Goal: Task Accomplishment & Management: Use online tool/utility

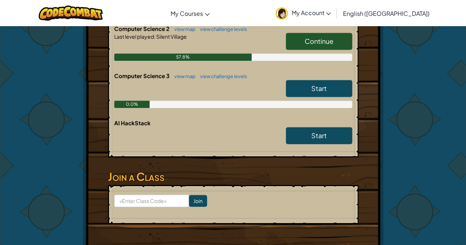
scroll to position [229, 0]
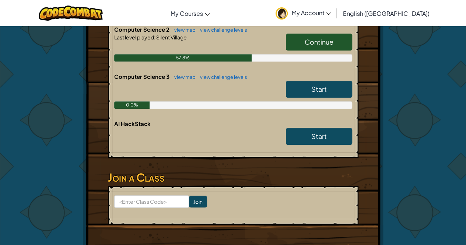
click at [340, 36] on link "Continue" at bounding box center [319, 42] width 66 height 17
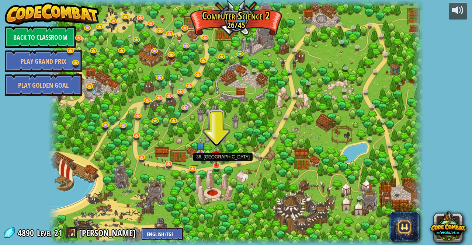
click at [217, 164] on img at bounding box center [216, 156] width 9 height 21
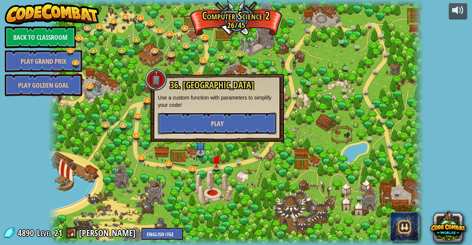
click at [225, 114] on button "Play" at bounding box center [217, 123] width 119 height 22
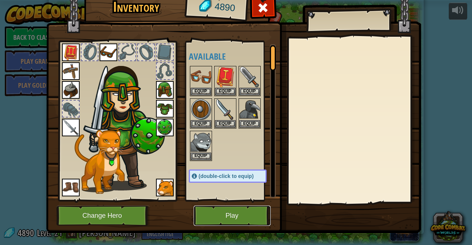
click at [215, 213] on button "Play" at bounding box center [232, 216] width 77 height 20
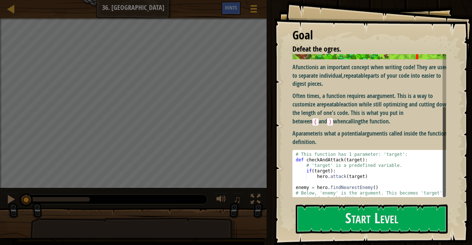
scroll to position [78, 0]
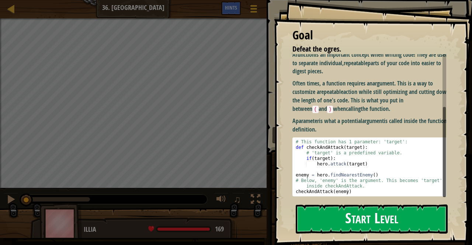
click at [366, 205] on button "Start Level" at bounding box center [372, 219] width 152 height 29
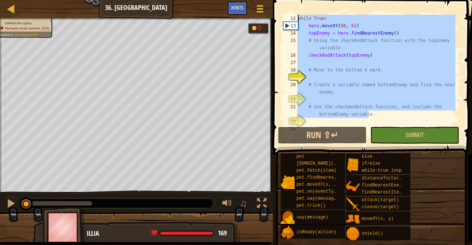
scroll to position [0, 0]
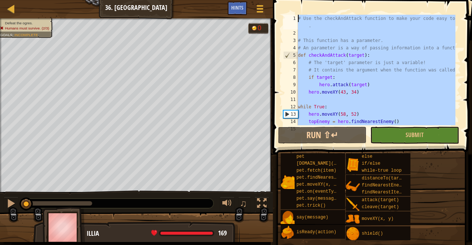
drag, startPoint x: 372, startPoint y: 107, endPoint x: 282, endPoint y: 6, distance: 134.8
click at [282, 6] on div "1 2 3 4 5 6 7 8 9 10 11 12 13 14 15 # Use the checkAndAttack function to make y…" at bounding box center [371, 92] width 201 height 176
type textarea "# Use the checkAndAttack function to make your code easy to read."
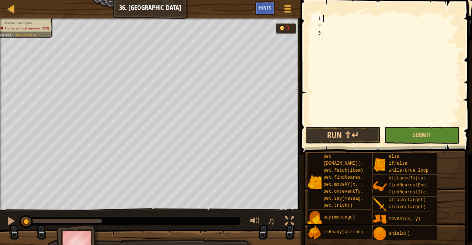
paste textarea "checkAndAttack(bottomEnemy)"
type textarea "checkAndAttack(bottomEnemy)"
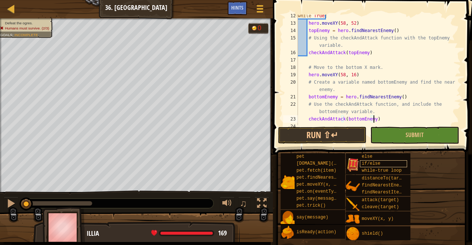
scroll to position [91, 0]
click at [403, 135] on button "Submit" at bounding box center [414, 135] width 88 height 17
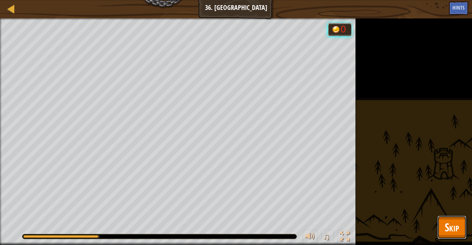
click at [453, 221] on span "Skip" at bounding box center [452, 227] width 14 height 15
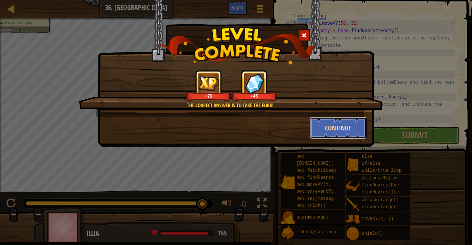
click at [330, 130] on button "Continue" at bounding box center [338, 128] width 57 height 22
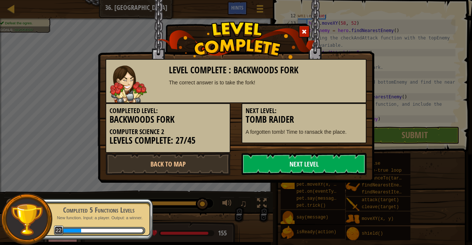
click at [286, 167] on link "Next Level" at bounding box center [303, 164] width 125 height 22
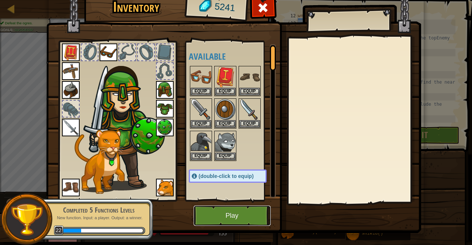
click at [230, 217] on button "Play" at bounding box center [232, 216] width 77 height 20
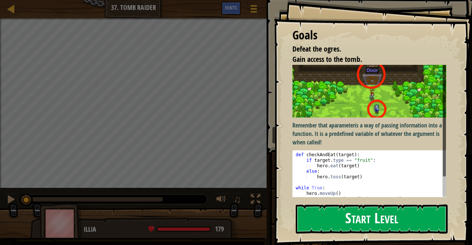
click at [334, 218] on button "Start Level" at bounding box center [372, 219] width 152 height 29
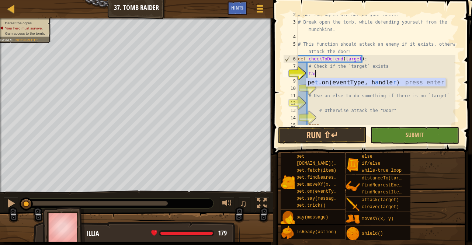
scroll to position [3, 1]
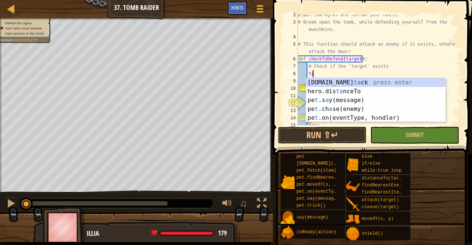
type textarea "t"
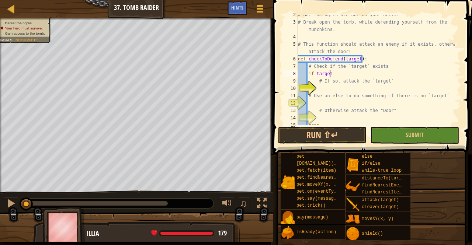
scroll to position [3, 2]
type textarea "if target:"
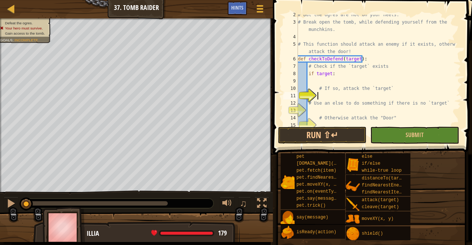
click at [333, 96] on div "# But the ogres are hot on your heels. # Break open the tomb, while defending y…" at bounding box center [375, 73] width 159 height 125
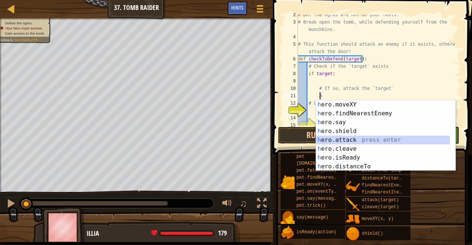
click at [345, 137] on div "h ero.moveXY press enter h ero.findNearestEnemy press enter h ero.say press ent…" at bounding box center [386, 144] width 140 height 88
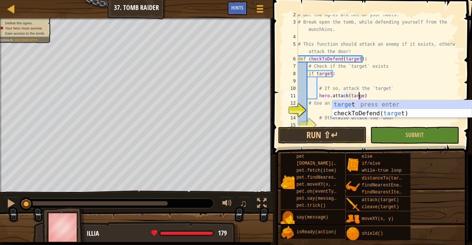
scroll to position [3, 5]
type textarea "hero.attack(target)"
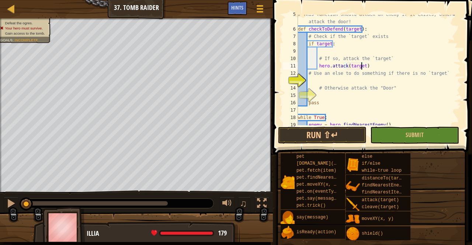
scroll to position [41, 0]
click at [368, 65] on div "# This function should attack an enemy if it exists, otherwise attack the door!…" at bounding box center [375, 77] width 159 height 133
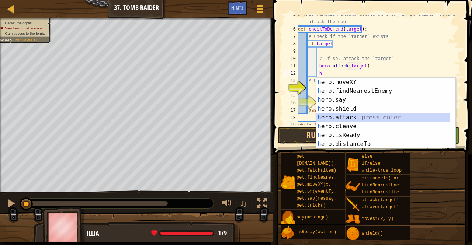
click at [330, 117] on div "h ero.moveXY press enter h ero.findNearestEnemy press enter h ero.say press ent…" at bounding box center [386, 122] width 140 height 88
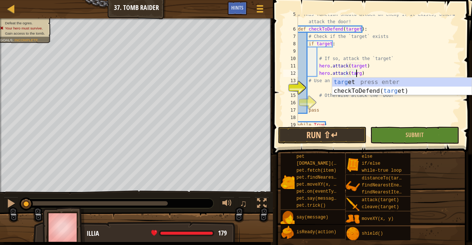
scroll to position [3, 5]
type textarea "hero.attack(target)"
click at [317, 91] on div "# This function should attack an enemy if it exists, otherwise attack the door!…" at bounding box center [375, 77] width 159 height 133
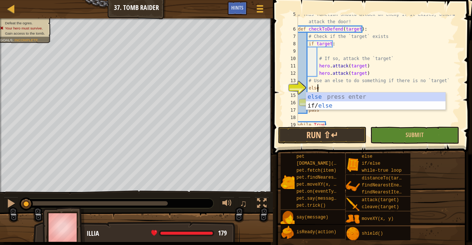
scroll to position [3, 1]
type textarea "else:"
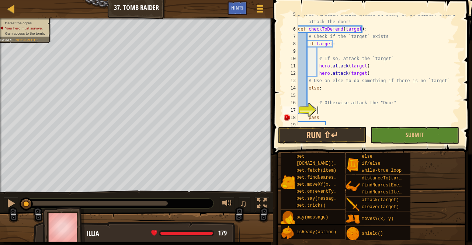
click at [331, 114] on div "# This function should attack an enemy if it exists, otherwise attack the door!…" at bounding box center [375, 77] width 159 height 133
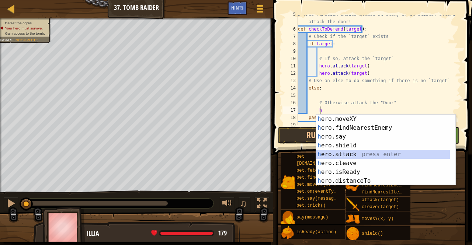
click at [334, 154] on div "h ero.moveXY press enter h ero.findNearestEnemy press enter h ero.say press ent…" at bounding box center [386, 159] width 140 height 88
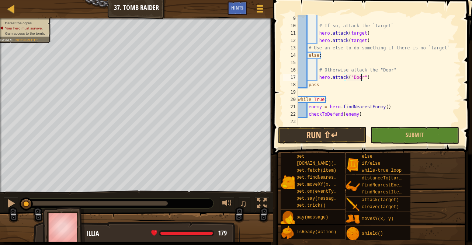
scroll to position [74, 0]
type textarea "hero.attack("Door")"
click at [407, 135] on span "Submit" at bounding box center [414, 135] width 18 height 8
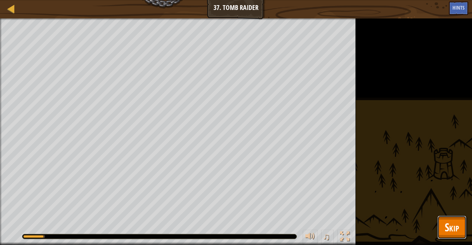
click at [455, 230] on span "Skip" at bounding box center [452, 227] width 14 height 15
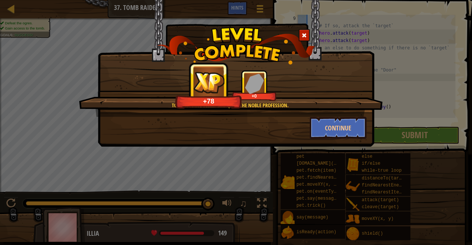
click at [342, 110] on div "Tomb raiding seems like quite the noble profession. +78 +0" at bounding box center [231, 93] width 304 height 47
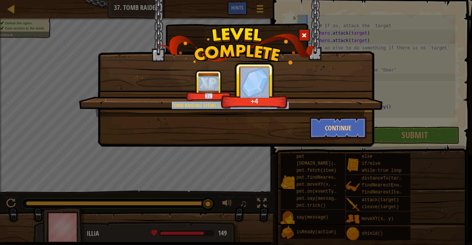
drag, startPoint x: 342, startPoint y: 110, endPoint x: 346, endPoint y: 89, distance: 21.7
click at [346, 89] on div "Tomb raiding seems like quite the noble profession. +79 +4" at bounding box center [231, 93] width 304 height 47
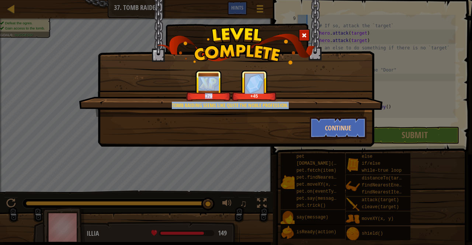
click at [289, 95] on div "+79 +45" at bounding box center [231, 85] width 286 height 31
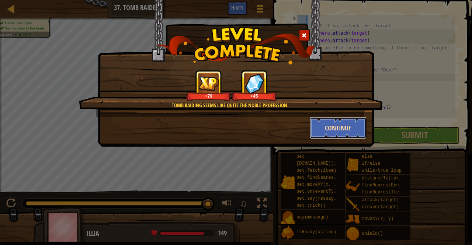
click at [331, 120] on button "Continue" at bounding box center [338, 128] width 57 height 22
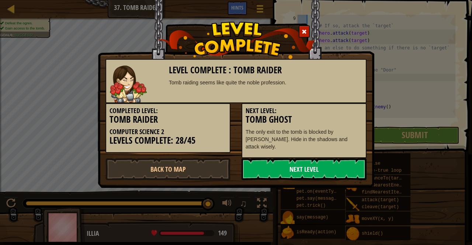
click at [279, 163] on link "Next Level" at bounding box center [303, 169] width 125 height 22
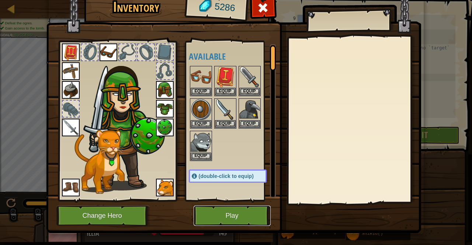
click at [220, 215] on button "Play" at bounding box center [232, 216] width 77 height 20
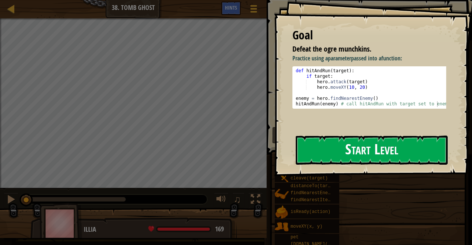
click at [335, 152] on button "Start Level" at bounding box center [372, 150] width 152 height 29
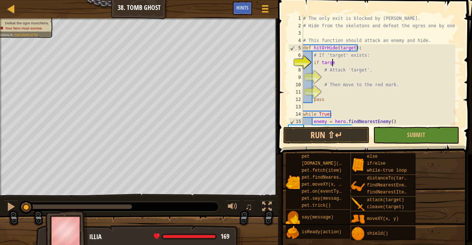
scroll to position [3, 2]
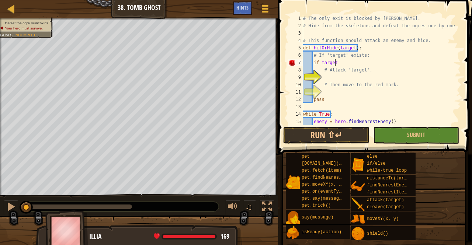
type textarea "if target:"
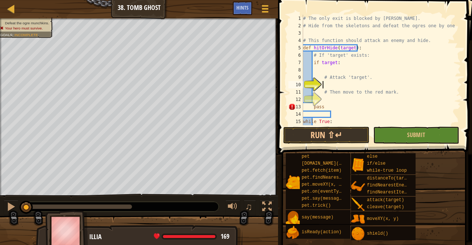
click at [342, 83] on div "# The only exit is blocked by [PERSON_NAME]. # Hide from the skeletons and defe…" at bounding box center [379, 77] width 154 height 125
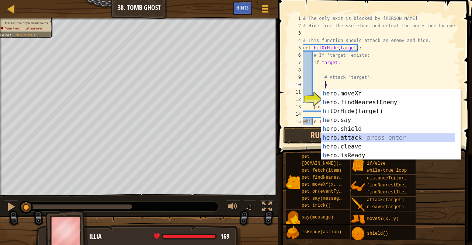
click at [343, 134] on div "h ero.moveXY press enter h ero.findNearestEnemy press enter h itOrHide(target) …" at bounding box center [391, 133] width 140 height 88
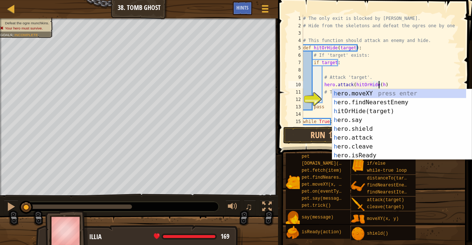
scroll to position [3, 6]
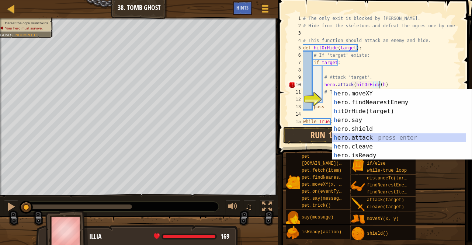
click at [359, 136] on div "h ero.moveXY press enter h ero.findNearestEnemy press enter h itOrHide(target) …" at bounding box center [402, 133] width 140 height 88
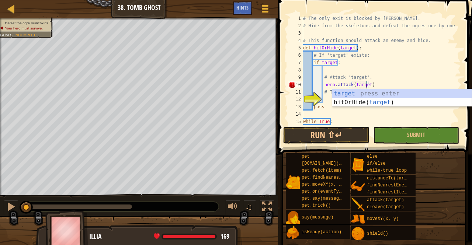
scroll to position [3, 5]
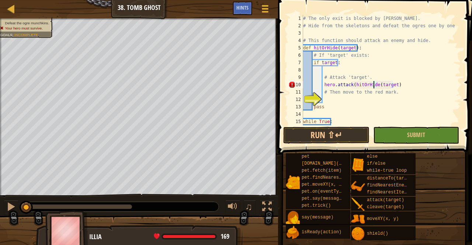
click at [375, 85] on div "# The only exit is blocked by [PERSON_NAME]. # Hide from the skeletons and defe…" at bounding box center [379, 77] width 154 height 125
click at [376, 84] on div "# The only exit is blocked by [PERSON_NAME]. # Hide from the skeletons and defe…" at bounding box center [379, 77] width 154 height 125
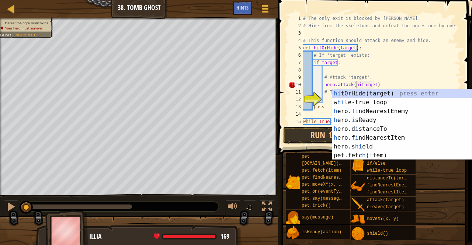
type textarea "hero.attack(target)"
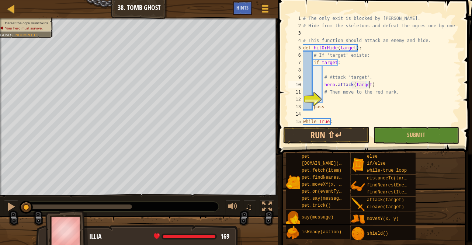
click at [377, 87] on div "# The only exit is blocked by [PERSON_NAME]. # Hide from the skeletons and defe…" at bounding box center [379, 77] width 154 height 125
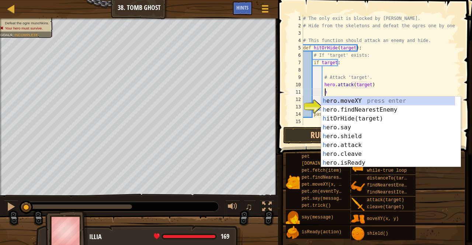
scroll to position [3, 1]
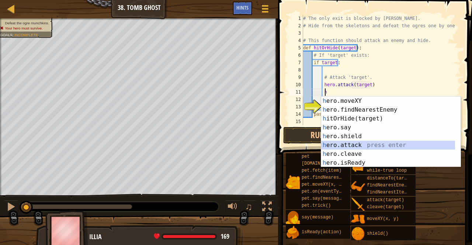
click at [339, 143] on div "h ero.moveXY press enter h ero.findNearestEnemy press enter h itOrHide(target) …" at bounding box center [388, 141] width 134 height 88
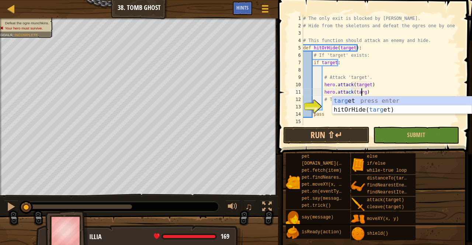
type textarea "hero.attack(target)"
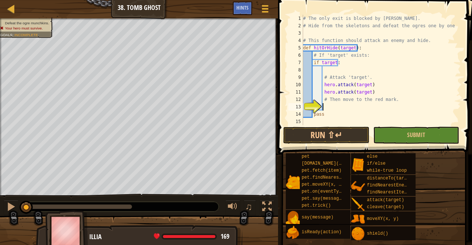
click at [328, 110] on div "# The only exit is blocked by [PERSON_NAME]. # Hide from the skeletons and defe…" at bounding box center [379, 77] width 154 height 125
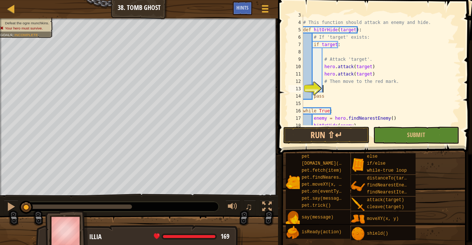
scroll to position [3, 1]
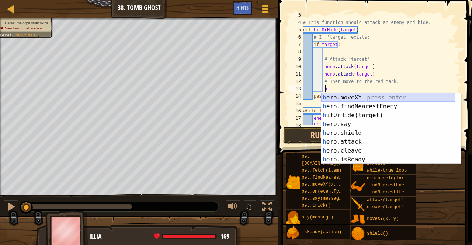
click at [389, 94] on div "h ero.moveXY press enter h ero.findNearestEnemy press enter h itOrHide(target) …" at bounding box center [391, 137] width 140 height 88
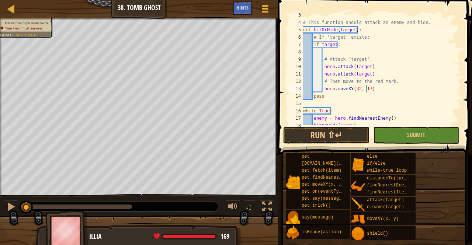
scroll to position [29, 0]
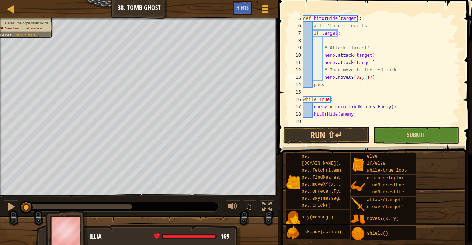
type textarea "hero.moveXY(32, 17)"
click at [398, 140] on button "Submit" at bounding box center [416, 135] width 86 height 17
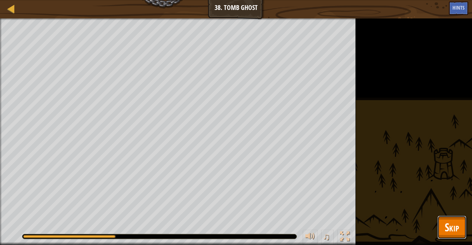
click at [439, 222] on button "Skip" at bounding box center [451, 228] width 29 height 24
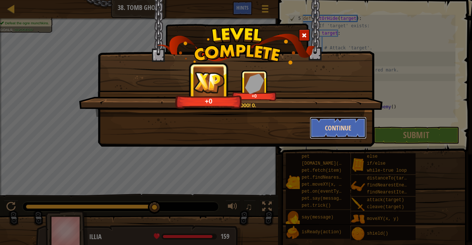
click at [324, 128] on button "Continue" at bounding box center [338, 128] width 57 height 22
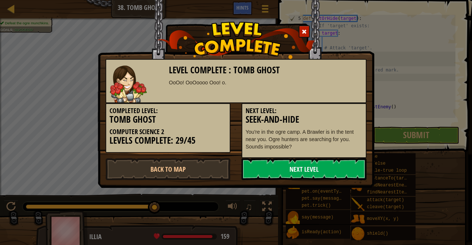
click at [282, 165] on link "Next Level" at bounding box center [303, 169] width 125 height 22
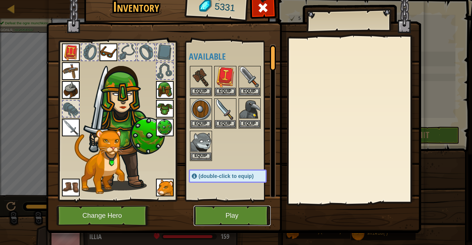
click at [220, 211] on button "Play" at bounding box center [232, 216] width 77 height 20
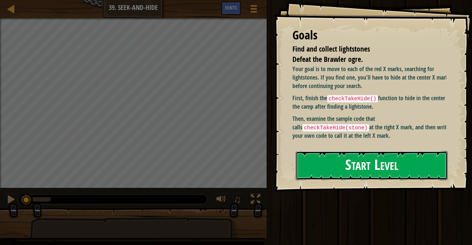
click at [345, 166] on button "Start Level" at bounding box center [372, 165] width 152 height 29
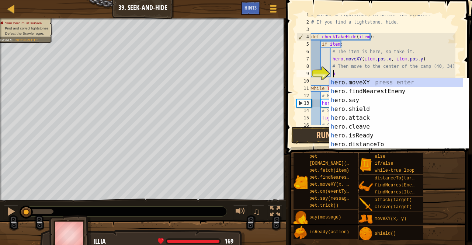
scroll to position [3, 1]
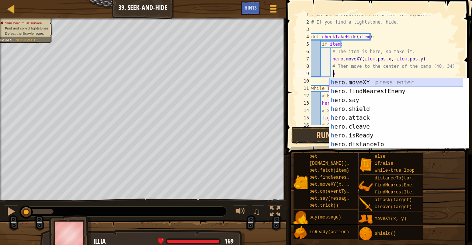
click at [387, 83] on div "h ero.moveXY press enter h ero.findNearestEnemy press enter h ero.say press ent…" at bounding box center [396, 122] width 134 height 88
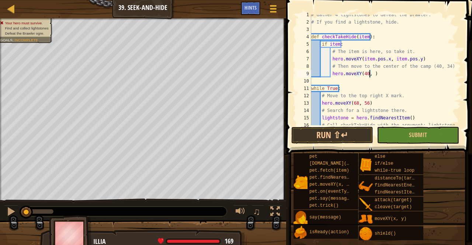
scroll to position [3, 5]
type textarea "hero.moveXY(40, 34)"
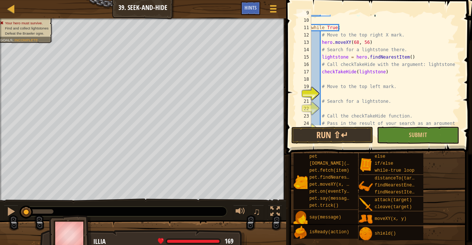
scroll to position [65, 0]
click at [359, 92] on div "hero . moveXY ( 40 , 34 ) while True : # Move to the top right X mark. hero . m…" at bounding box center [383, 71] width 146 height 125
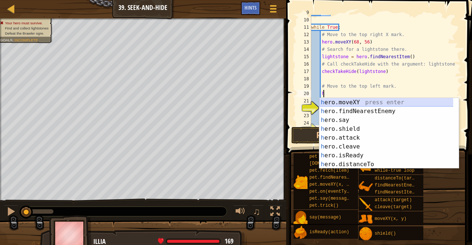
click at [337, 102] on div "h ero.moveXY press enter h ero.findNearestEnemy press enter h ero.say press ent…" at bounding box center [386, 142] width 134 height 88
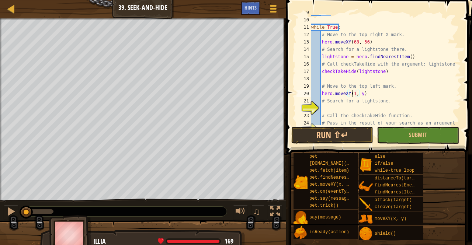
scroll to position [3, 4]
type textarea "hero.moveXY(12, 56)"
click at [337, 106] on div "hero . moveXY ( 40 , 34 ) while True : # Move to the top right X mark. hero . m…" at bounding box center [383, 71] width 146 height 125
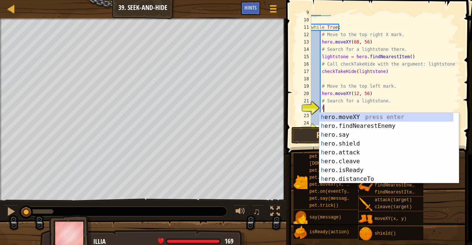
scroll to position [3, 1]
type textarea "her"
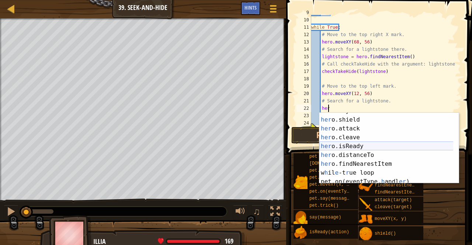
scroll to position [27, 0]
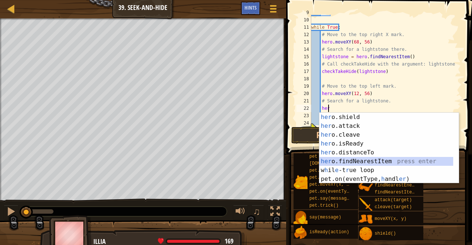
click at [356, 160] on div "her o.shield press enter her o.attack press enter her o.cleave press enter her …" at bounding box center [386, 157] width 134 height 88
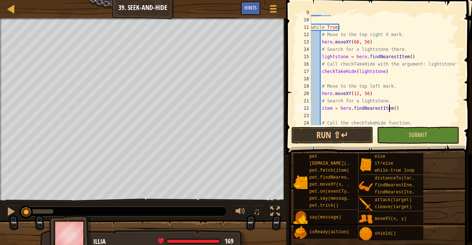
click at [389, 109] on div "hero . moveXY ( 40 , 34 ) while True : # Move to the top right X mark. hero . m…" at bounding box center [383, 71] width 146 height 125
click at [330, 108] on div "hero . moveXY ( 40 , 34 ) while True : # Move to the top right X mark. hero . m…" at bounding box center [383, 71] width 146 height 125
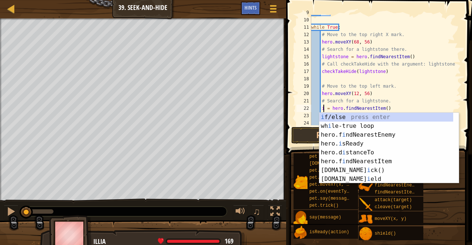
scroll to position [0, 0]
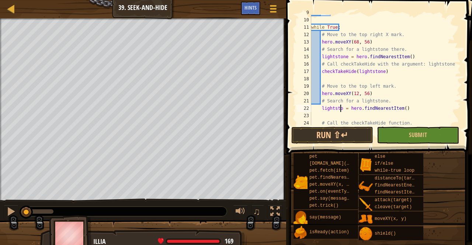
type textarea "lightstone = hero.findNearestItem()"
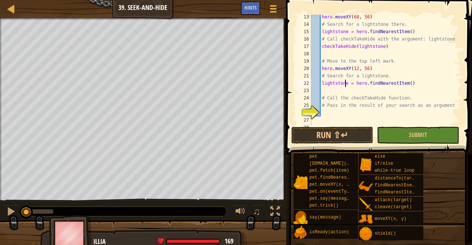
scroll to position [90, 0]
click at [335, 114] on div "hero . moveXY ( 68 , 56 ) # Search for a lightstone there. lightstone = hero . …" at bounding box center [383, 75] width 146 height 125
type textarea "checkTakeHide(lightstone)"
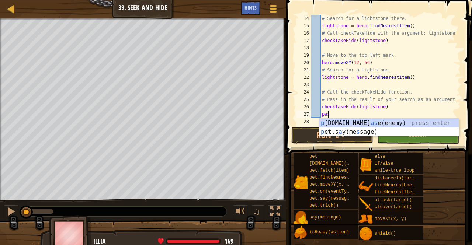
scroll to position [3, 1]
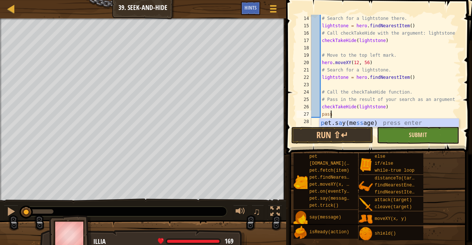
type textarea "pass"
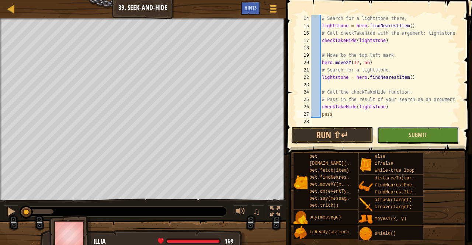
click at [415, 131] on button "Submit" at bounding box center [418, 135] width 82 height 17
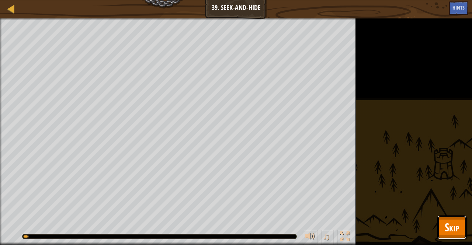
click at [445, 219] on button "Skip" at bounding box center [451, 228] width 29 height 24
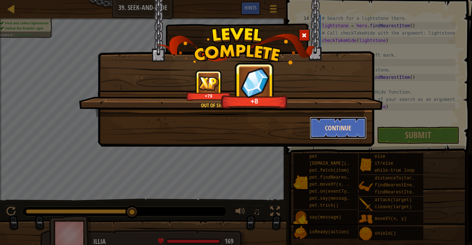
click at [335, 126] on button "Continue" at bounding box center [338, 128] width 57 height 22
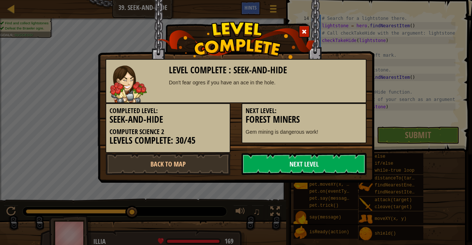
click at [303, 170] on link "Next Level" at bounding box center [303, 164] width 125 height 22
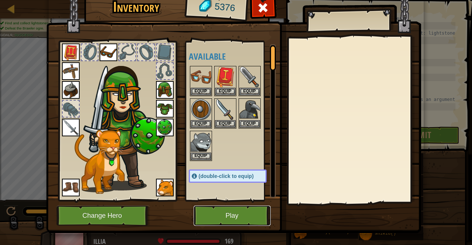
click at [236, 219] on button "Play" at bounding box center [232, 216] width 77 height 20
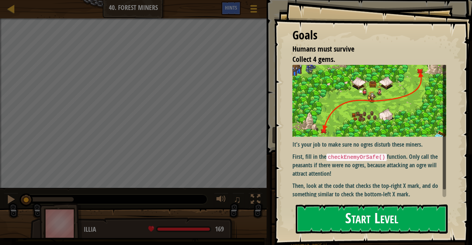
click at [320, 210] on button "Start Level" at bounding box center [372, 219] width 152 height 29
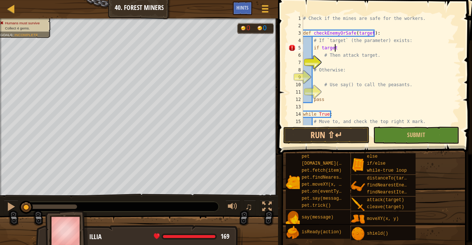
scroll to position [3, 2]
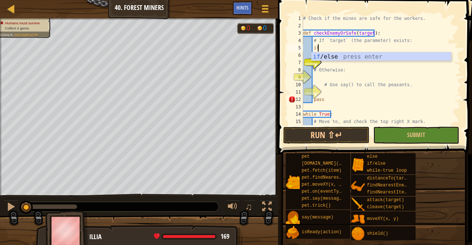
type textarea "i"
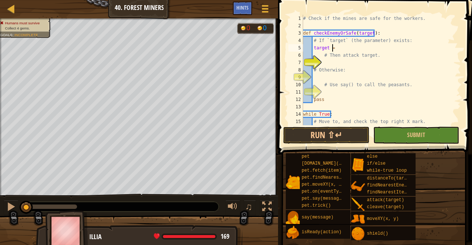
scroll to position [3, 2]
type textarea "target = h"
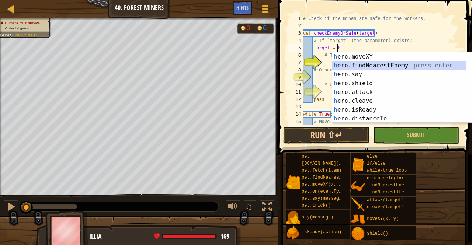
click at [385, 66] on div "h ero.moveXY press enter h ero.findNearestEnemy press enter h ero.say press ent…" at bounding box center [402, 96] width 140 height 88
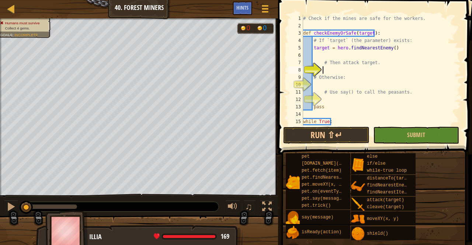
click at [335, 73] on div "# Check if the mines are safe for the workers. def checkEnemyOrSafe ( target ) …" at bounding box center [379, 77] width 154 height 125
click at [390, 48] on div "# Check if the mines are safe for the workers. def checkEnemyOrSafe ( target ) …" at bounding box center [379, 77] width 154 height 125
type textarea "target = hero.findNearestEnemy()"
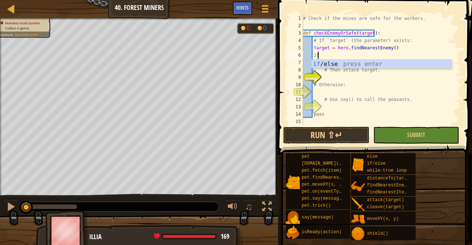
scroll to position [3, 1]
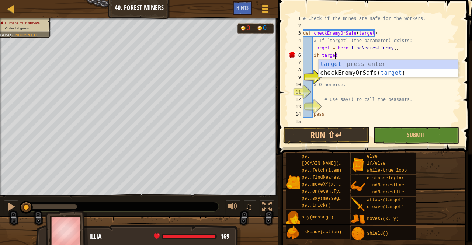
type textarea "if target:"
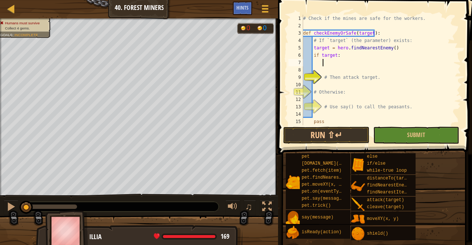
scroll to position [3, 1]
click at [335, 87] on div "# Check if the mines are safe for the workers. def checkEnemyOrSafe ( target ) …" at bounding box center [379, 77] width 154 height 125
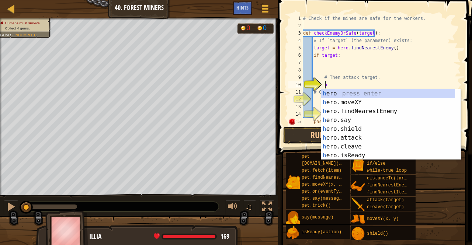
scroll to position [3, 1]
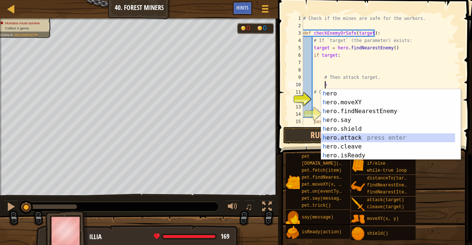
click at [332, 134] on div "h ero press enter h ero.moveXY press enter h ero.findNearestEnemy press enter h…" at bounding box center [391, 133] width 140 height 88
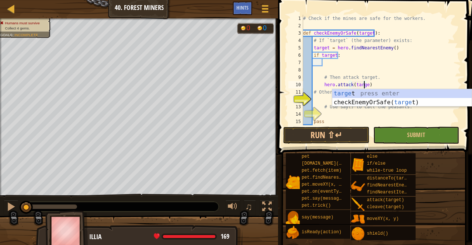
type textarea "hero.attack(target)"
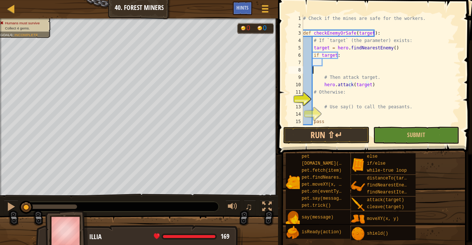
click at [407, 73] on div "# Check if the mines are safe for the workers. def checkEnemyOrSafe ( target ) …" at bounding box center [379, 77] width 154 height 125
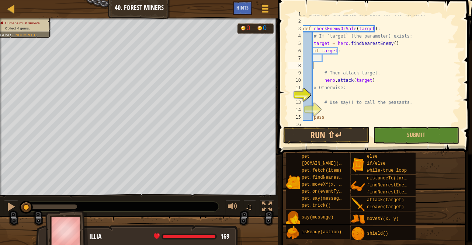
scroll to position [6, 0]
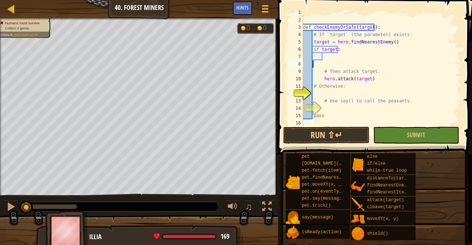
click at [332, 95] on div "# Check if the mines are safe for the workers. def checkEnemyOrSafe ( target ) …" at bounding box center [379, 71] width 154 height 125
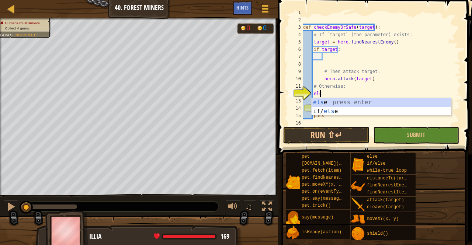
type textarea "else"
click at [350, 101] on div "else press enter if/ else press enter" at bounding box center [381, 115] width 140 height 35
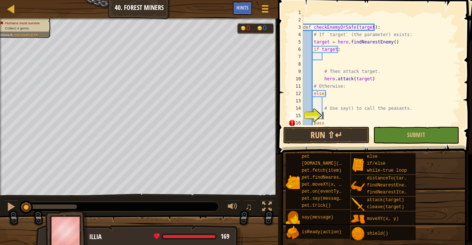
click at [328, 118] on div "# Check if the mines are safe for the workers. def checkEnemyOrSafe ( target ) …" at bounding box center [379, 71] width 154 height 125
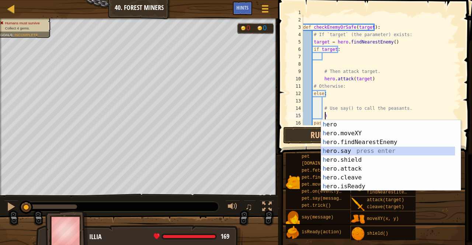
click at [335, 149] on div "h ero press enter h ero.moveXY press enter h ero.findNearestEnemy press enter h…" at bounding box center [391, 164] width 140 height 88
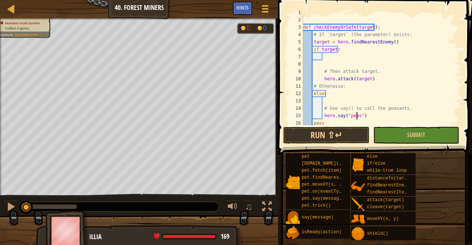
scroll to position [3, 4]
type textarea "hero.say("peasants")"
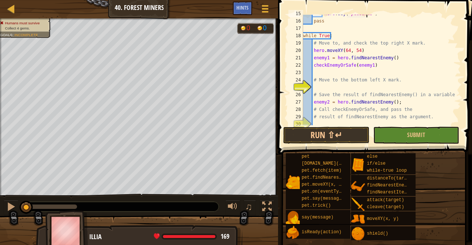
scroll to position [108, 0]
click at [348, 85] on div "hero . say ( "peasants" ) pass while True : # Move to, and check the top right …" at bounding box center [379, 72] width 154 height 125
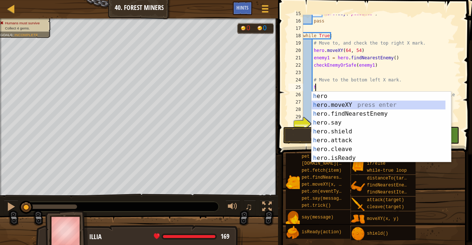
click at [336, 102] on div "h ero press enter h ero.moveXY press enter h ero.findNearestEnemy press enter h…" at bounding box center [378, 136] width 134 height 88
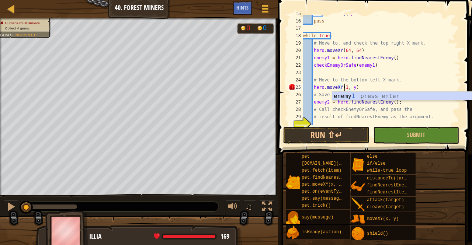
scroll to position [3, 3]
type textarea "hero.moveXY(16, 14)"
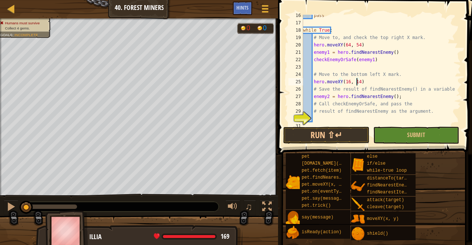
scroll to position [114, 0]
click at [330, 120] on div "pass while True : # Move to, and check the top right X mark. hero . moveXY ( 64…" at bounding box center [379, 74] width 154 height 125
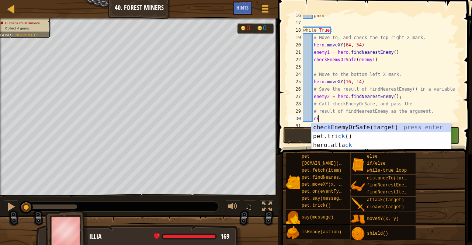
scroll to position [3, 1]
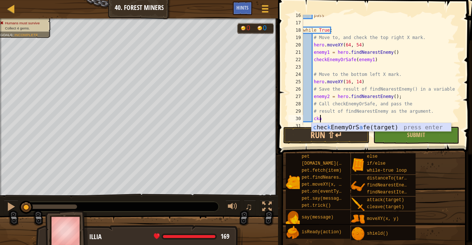
click at [354, 125] on div "c hec k EnemyOrS a fe(target) press enter" at bounding box center [381, 136] width 140 height 27
type textarea "checkEnemyOrSafe(target)"
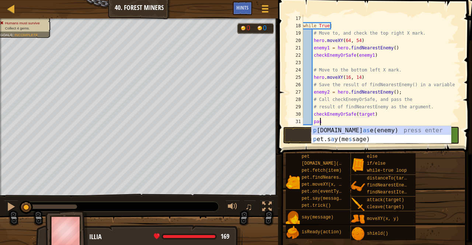
scroll to position [3, 1]
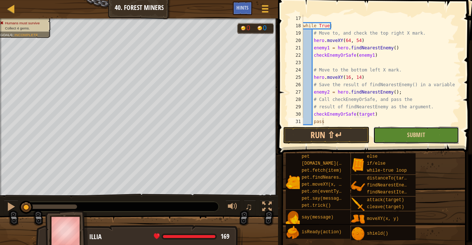
click at [412, 140] on button "Submit" at bounding box center [416, 135] width 86 height 17
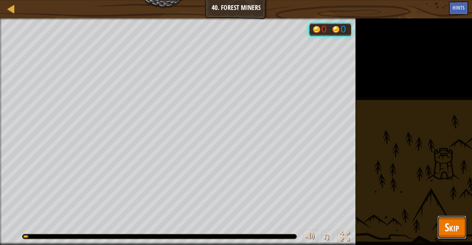
click at [445, 227] on span "Skip" at bounding box center [452, 227] width 14 height 15
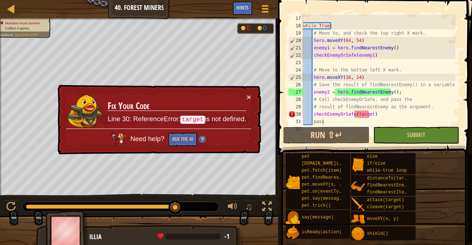
click at [368, 112] on div "while True : # Move to, and check the top right X mark. hero . moveXY ( 64 , 54…" at bounding box center [379, 77] width 154 height 125
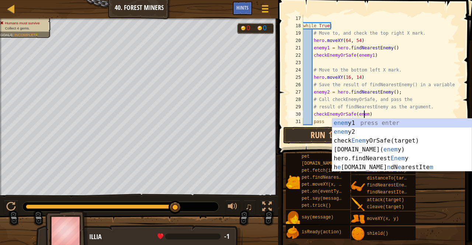
scroll to position [3, 5]
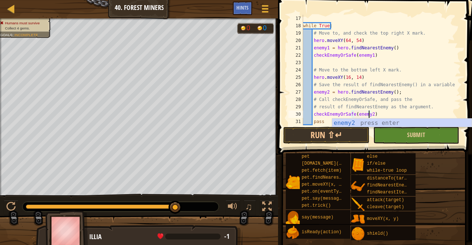
type textarea "checkEnemyOrSafe(enemy2)"
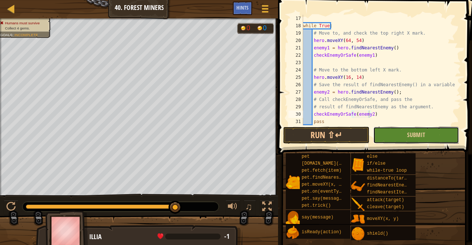
click at [384, 135] on button "Submit" at bounding box center [416, 135] width 86 height 17
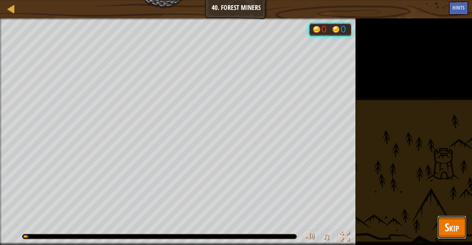
click at [447, 230] on span "Skip" at bounding box center [452, 227] width 14 height 15
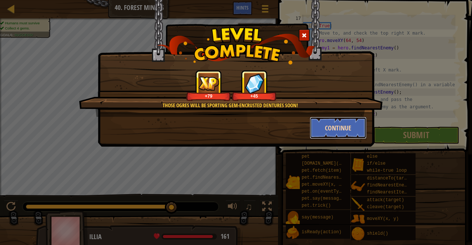
click at [324, 123] on button "Continue" at bounding box center [338, 128] width 57 height 22
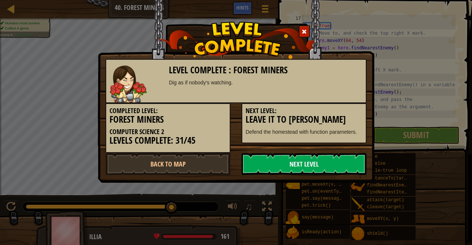
click at [287, 165] on link "Next Level" at bounding box center [303, 164] width 125 height 22
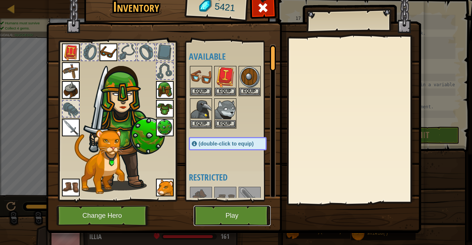
click at [201, 212] on button "Play" at bounding box center [232, 216] width 77 height 20
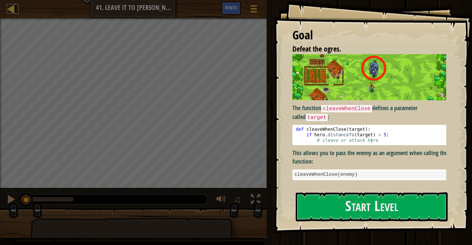
click at [10, 9] on div at bounding box center [11, 8] width 9 height 9
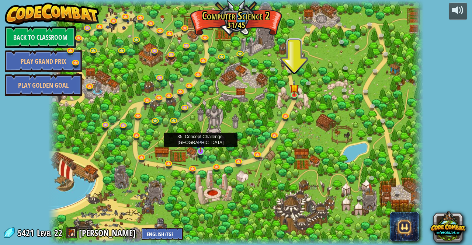
click at [202, 151] on img at bounding box center [200, 142] width 9 height 21
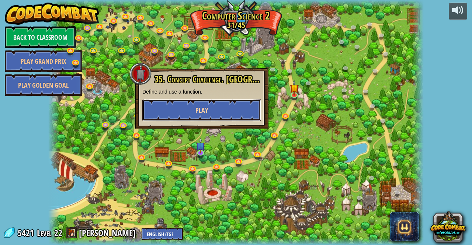
click at [211, 109] on button "Play" at bounding box center [201, 110] width 119 height 22
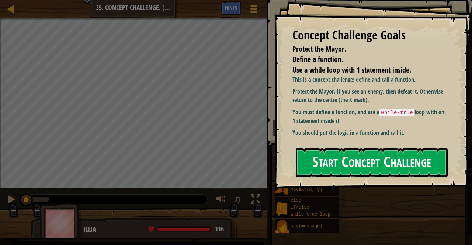
click at [337, 172] on button "Start Concept Challenge" at bounding box center [372, 162] width 152 height 29
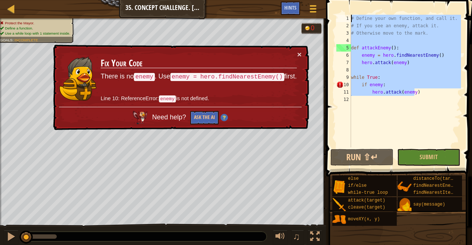
drag, startPoint x: 422, startPoint y: 94, endPoint x: 350, endPoint y: -14, distance: 129.9
click at [350, 0] on html "Map Computer Science 2 35. Concept Challenge. Silent Village Game Menu Done Hin…" at bounding box center [236, 0] width 472 height 0
type textarea "# Define your own function, and call it. # If you see an enemy, attack it."
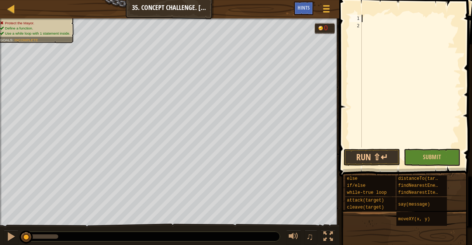
click at [204, 7] on div "Map Computer Science 2 35. Concept Challenge. Silent Village Game Menu Done Hin…" at bounding box center [169, 9] width 339 height 18
click at [13, 11] on div at bounding box center [11, 8] width 9 height 9
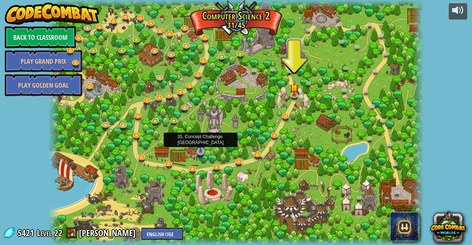
click at [199, 151] on img at bounding box center [200, 142] width 9 height 21
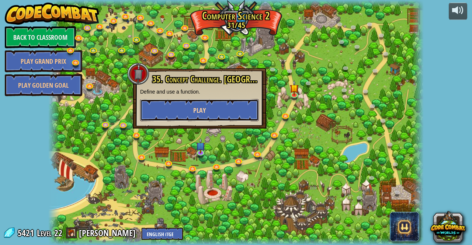
click at [212, 109] on button "Play" at bounding box center [199, 110] width 119 height 22
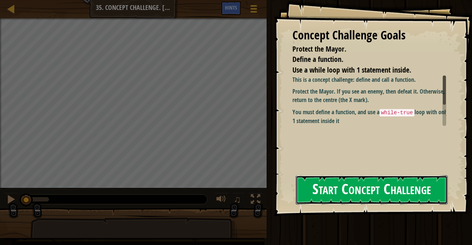
click at [401, 184] on button "Start Concept Challenge" at bounding box center [372, 189] width 152 height 29
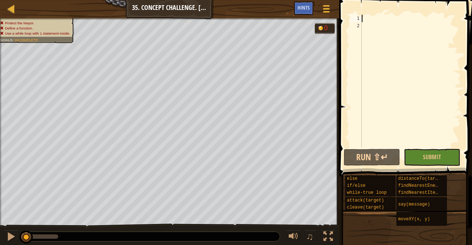
click at [369, 17] on div at bounding box center [410, 88] width 101 height 147
type textarea "protectmayor()"
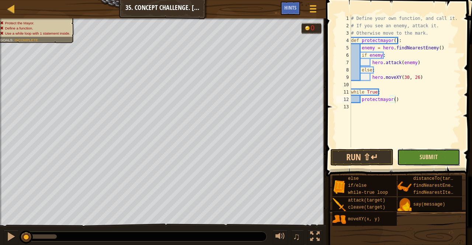
click at [437, 159] on button "Submit" at bounding box center [428, 157] width 63 height 17
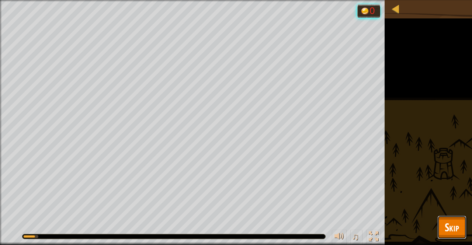
click at [447, 228] on span "Skip" at bounding box center [452, 227] width 14 height 15
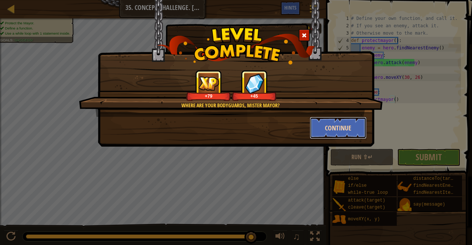
click at [322, 123] on button "Continue" at bounding box center [338, 128] width 57 height 22
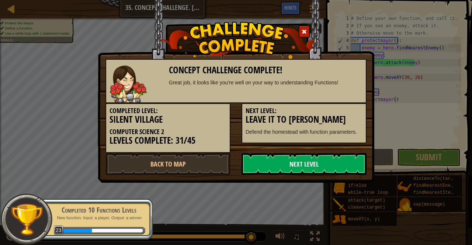
click at [301, 159] on link "Next Level" at bounding box center [303, 164] width 125 height 22
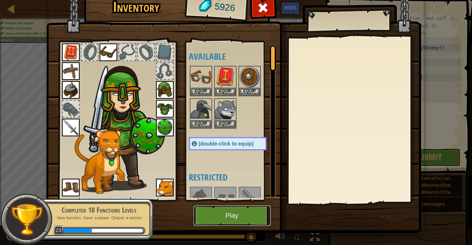
click at [212, 215] on button "Play" at bounding box center [232, 216] width 77 height 20
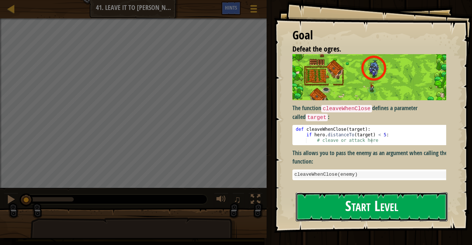
click at [320, 208] on button "Start Level" at bounding box center [372, 206] width 152 height 29
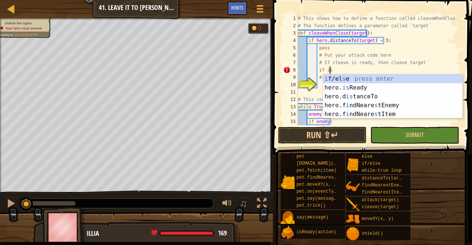
scroll to position [3, 2]
click at [359, 85] on div "i f/el s e press enter hero. is Ready press enter hero.d is tanceTo press enter…" at bounding box center [393, 105] width 140 height 62
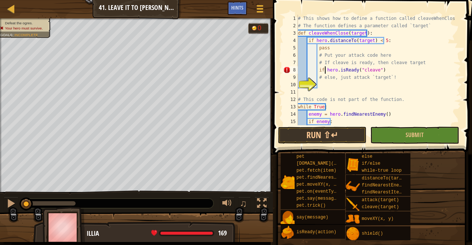
click at [325, 72] on div "# This shows how to define a function called cleaveWhenClose # The function def…" at bounding box center [375, 81] width 159 height 133
click at [381, 69] on div "# This shows how to define a function called cleaveWhenClose # The function def…" at bounding box center [375, 81] width 159 height 133
type textarea "if hero.isReady("cleave"):"
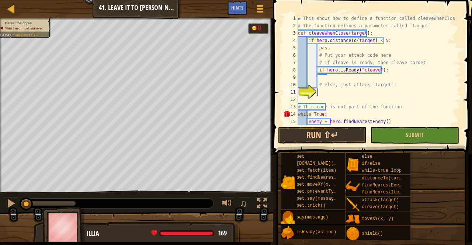
click at [330, 90] on div "# This shows how to define a function called cleaveWhenClose # The function def…" at bounding box center [375, 77] width 159 height 125
click at [328, 90] on div "# This shows how to define a function called cleaveWhenClose # The function def…" at bounding box center [375, 77] width 159 height 125
click at [325, 92] on div "# This shows how to define a function called cleaveWhenClose # The function def…" at bounding box center [375, 77] width 159 height 125
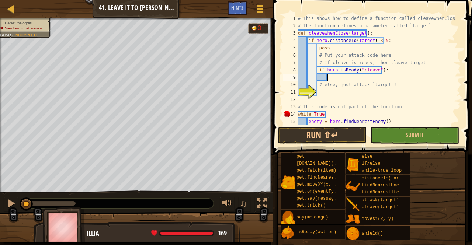
click at [335, 76] on div "# This shows how to define a function called cleaveWhenClose # The function def…" at bounding box center [375, 77] width 159 height 125
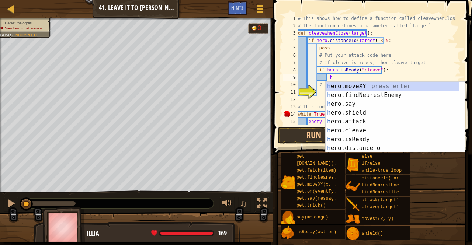
scroll to position [3, 2]
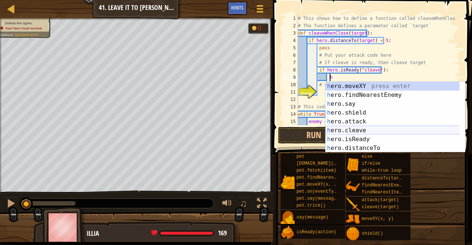
click at [348, 130] on div "h ero.moveXY press enter h ero.findNearestEnemy press enter h ero.say press ent…" at bounding box center [392, 126] width 134 height 88
type textarea "hero.cleave(enemy)"
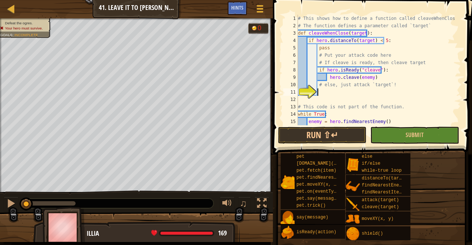
click at [327, 92] on div "# This shows how to define a function called cleaveWhenClose # The function def…" at bounding box center [375, 77] width 159 height 125
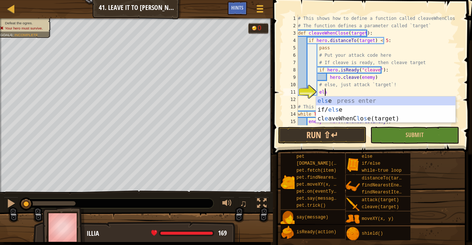
scroll to position [3, 2]
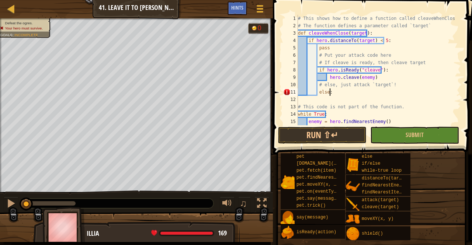
type textarea "else:"
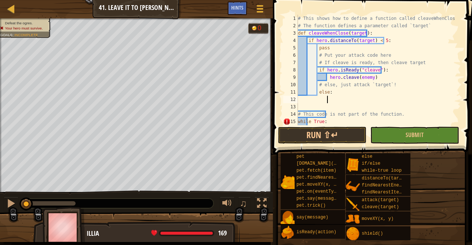
scroll to position [3, 2]
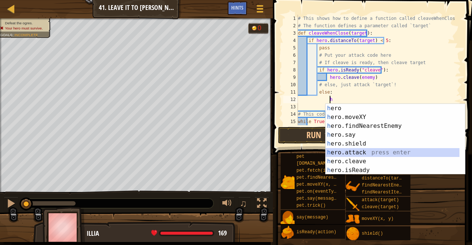
click at [341, 152] on div "h ero press enter h ero.moveXY press enter h ero.findNearestEnemy press enter h…" at bounding box center [392, 148] width 134 height 88
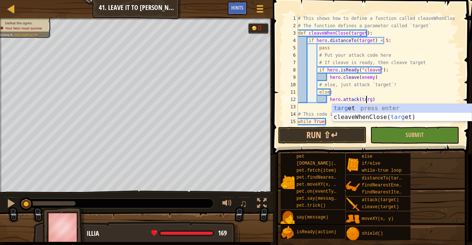
scroll to position [3, 6]
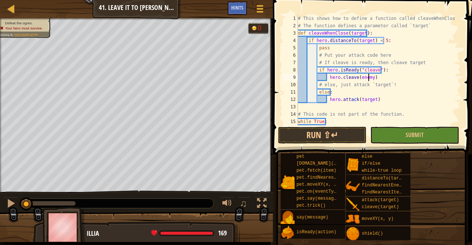
click at [368, 76] on div "# This shows how to define a function called cleaveWhenClose # The function def…" at bounding box center [375, 77] width 159 height 125
type textarea "hero.cleave(target)"
click at [398, 135] on button "Submit" at bounding box center [414, 135] width 88 height 17
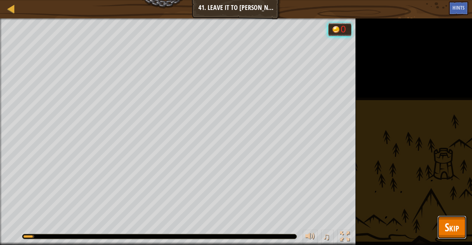
click at [443, 217] on button "Skip" at bounding box center [451, 228] width 29 height 24
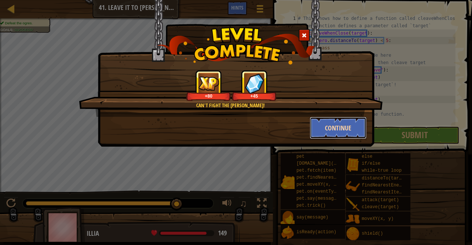
click at [347, 131] on button "Continue" at bounding box center [338, 128] width 57 height 22
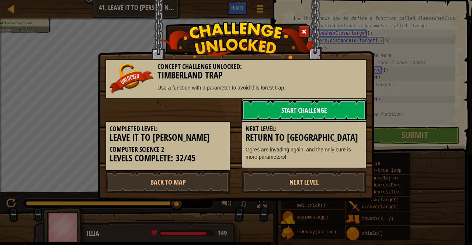
click at [333, 109] on link "Start Challenge" at bounding box center [303, 110] width 125 height 22
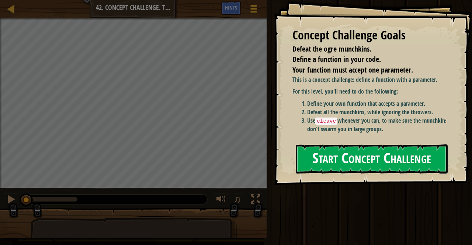
click at [367, 166] on button "Start Concept Challenge" at bounding box center [372, 158] width 152 height 29
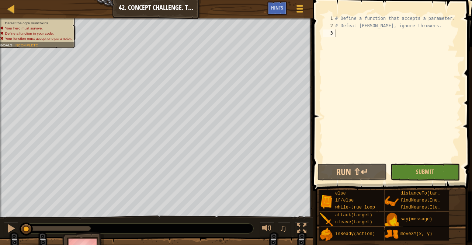
click at [154, 11] on div "Map Computer Science 2 42. Concept Challenge. Timberland Trap Game Menu Done Hi…" at bounding box center [156, 9] width 313 height 18
click at [7, 8] on div at bounding box center [11, 8] width 9 height 9
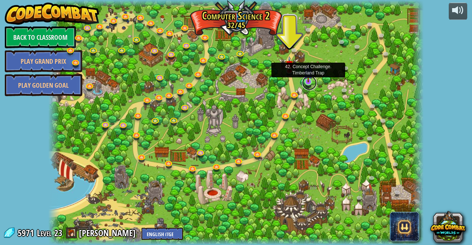
click at [312, 86] on link at bounding box center [309, 83] width 15 height 15
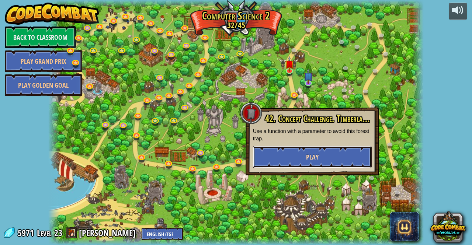
click at [289, 156] on button "Play" at bounding box center [312, 157] width 119 height 22
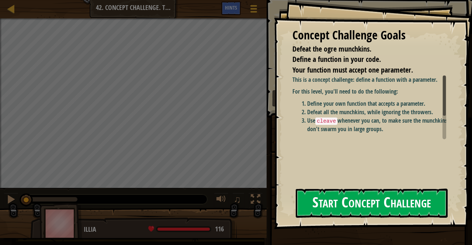
click at [349, 196] on button "Start Concept Challenge" at bounding box center [372, 203] width 152 height 29
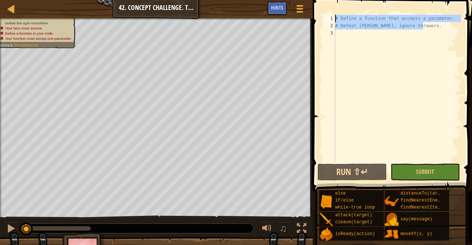
drag, startPoint x: 422, startPoint y: 25, endPoint x: 329, endPoint y: 3, distance: 95.3
click at [329, 4] on div "1 2 3 # Define a function that accepts a parameter. # Defeat [PERSON_NAME], ign…" at bounding box center [390, 110] width 161 height 213
type textarea "# Define a function that accepts a parameter. # Defeat [PERSON_NAME], ignore th…"
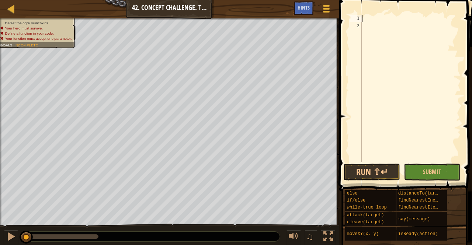
type textarea "attackEnemy(enemy)"
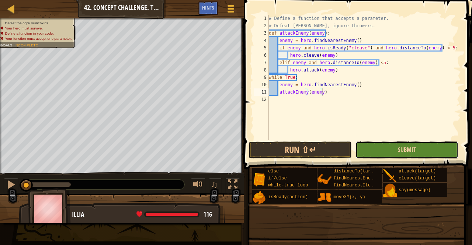
click at [393, 149] on button "Submit" at bounding box center [406, 150] width 103 height 17
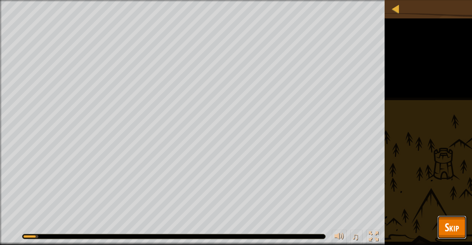
click at [453, 227] on span "Skip" at bounding box center [452, 227] width 14 height 15
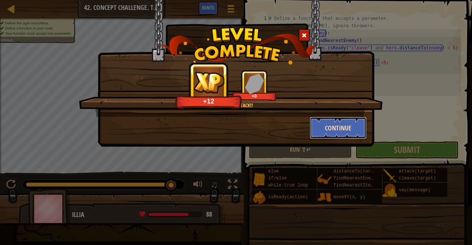
click at [329, 129] on button "Continue" at bounding box center [338, 128] width 57 height 22
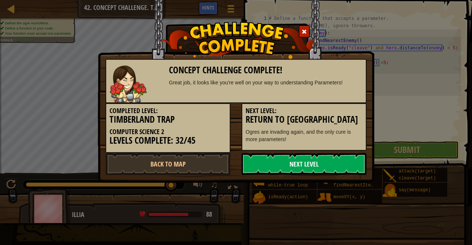
click at [303, 167] on link "Next Level" at bounding box center [303, 164] width 125 height 22
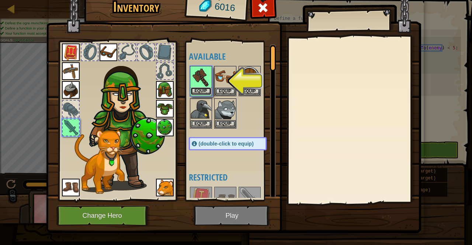
click at [201, 91] on button "Equip" at bounding box center [201, 91] width 21 height 8
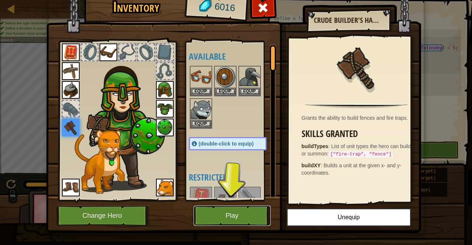
click at [224, 215] on button "Play" at bounding box center [232, 216] width 77 height 20
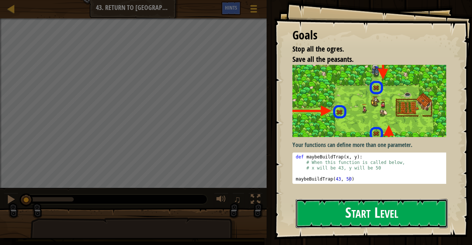
click at [355, 211] on button "Start Level" at bounding box center [372, 213] width 152 height 29
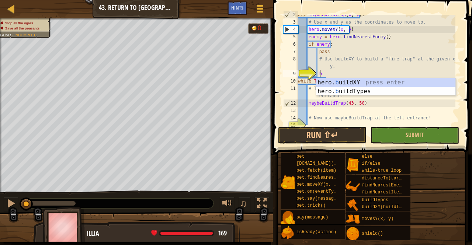
scroll to position [3, 1]
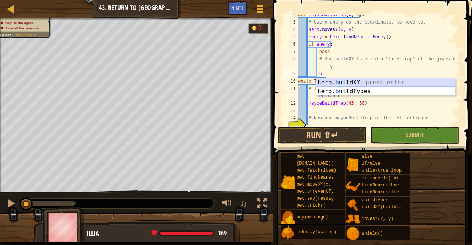
click at [356, 83] on div "hero. b uildXY press enter hero. b uildTypes press enter" at bounding box center [386, 95] width 140 height 35
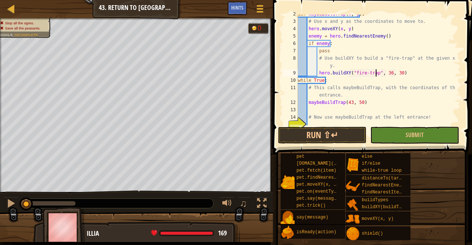
scroll to position [12, 0]
click at [386, 74] on div "def maybeBuildTrap ( x , y ) : # Use x and y as the coordinates to move to. her…" at bounding box center [375, 72] width 159 height 125
type textarea "hero.buildXY("fire-trap", 43, 50)"
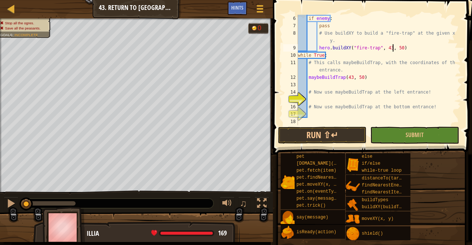
scroll to position [37, 0]
click at [333, 100] on div "if enemy : pass # Use buildXY to build a "fire-trap" at the given x and y. hero…" at bounding box center [375, 77] width 159 height 125
type textarea "maybeBuildTrap(25, 34)"
click at [345, 112] on div "if enemy : pass # Use buildXY to build a "fire-trap" at the given x and y. hero…" at bounding box center [375, 77] width 159 height 125
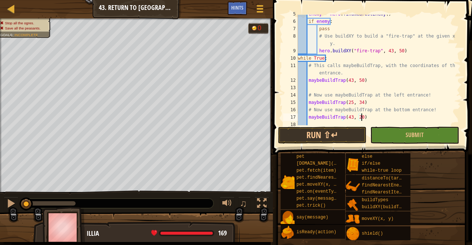
scroll to position [33, 0]
click at [387, 52] on div "enemy = hero . findNearestEnemy ( ) if enemy : pass # Use buildXY to build a "f…" at bounding box center [375, 73] width 159 height 125
click at [384, 51] on div "enemy = hero . findNearestEnemy ( ) if enemy : pass # Use buildXY to build a "f…" at bounding box center [375, 73] width 159 height 125
type textarea "hero.buildXY("fire-trap", x, y)"
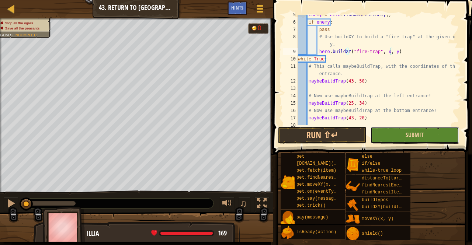
click at [392, 132] on button "Submit" at bounding box center [414, 135] width 88 height 17
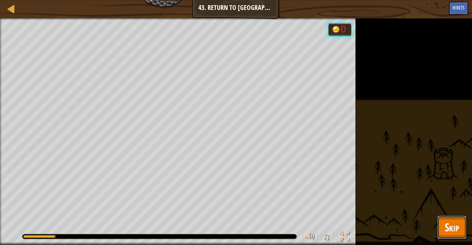
click at [448, 220] on span "Skip" at bounding box center [452, 227] width 14 height 15
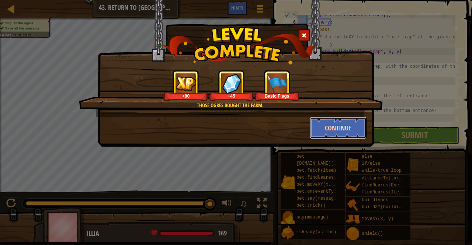
click at [346, 127] on button "Continue" at bounding box center [338, 128] width 57 height 22
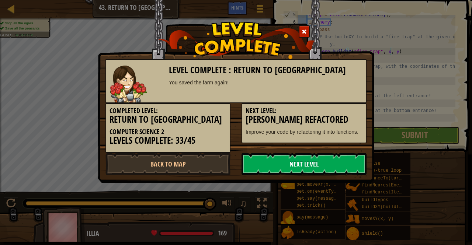
click at [298, 164] on link "Next Level" at bounding box center [303, 164] width 125 height 22
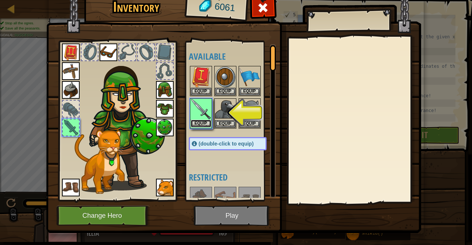
click at [206, 123] on button "Equip" at bounding box center [201, 124] width 21 height 8
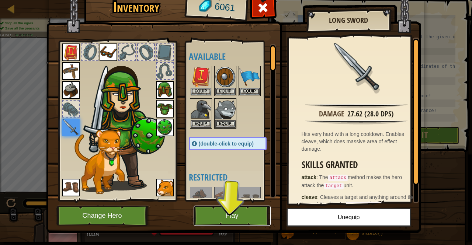
click at [220, 217] on button "Play" at bounding box center [232, 216] width 77 height 20
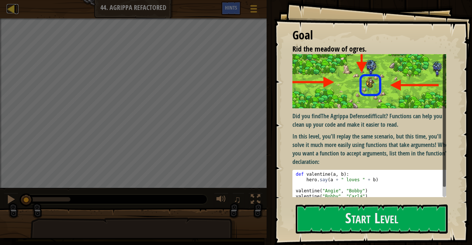
click at [12, 6] on div at bounding box center [11, 8] width 9 height 9
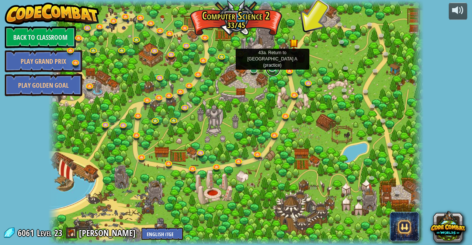
click at [272, 67] on link at bounding box center [272, 69] width 15 height 15
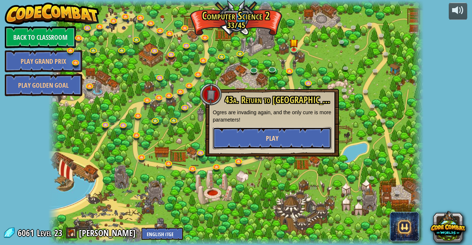
click at [258, 135] on button "Play" at bounding box center [272, 138] width 119 height 22
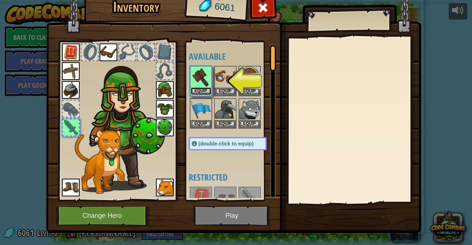
click at [203, 91] on button "Equip" at bounding box center [201, 91] width 21 height 8
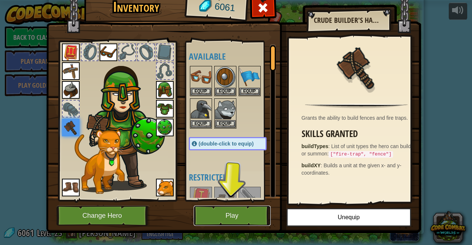
click at [209, 215] on button "Play" at bounding box center [232, 216] width 77 height 20
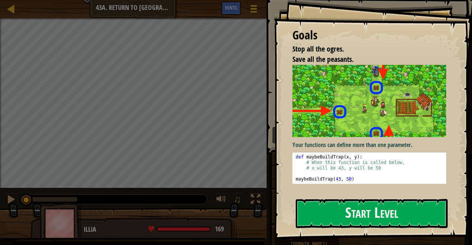
click at [319, 200] on button "Start Level" at bounding box center [372, 213] width 152 height 29
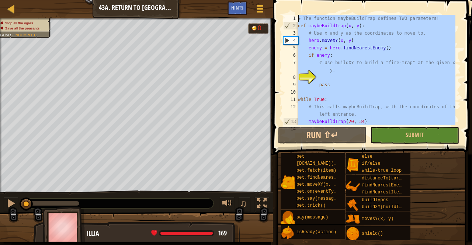
drag, startPoint x: 316, startPoint y: 115, endPoint x: 290, endPoint y: 15, distance: 103.7
click at [290, 15] on div "1 2 3 4 5 6 7 8 9 10 11 12 13 14 # The function maybeBuildTrap defines TWO para…" at bounding box center [371, 70] width 179 height 111
type textarea "# The function maybeBuildTrap defines TWO parameters! def maybeBuildTrap(x, y):"
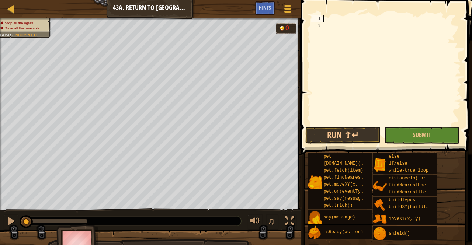
paste textarea "maybeBuildTrap(43, 20)"
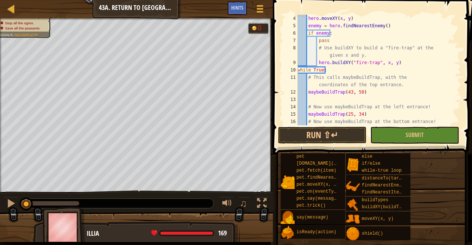
scroll to position [22, 0]
click at [407, 140] on button "Submit" at bounding box center [414, 135] width 88 height 17
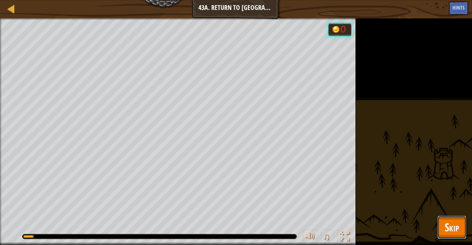
click at [462, 224] on button "Skip" at bounding box center [451, 228] width 29 height 24
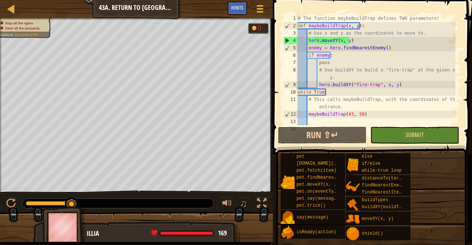
scroll to position [0, 0]
click at [139, 6] on div "Map Computer Science 2 43a. Return to [GEOGRAPHIC_DATA] A Game Menu Done Hints" at bounding box center [136, 9] width 273 height 18
click at [401, 133] on button "Submit" at bounding box center [414, 135] width 88 height 17
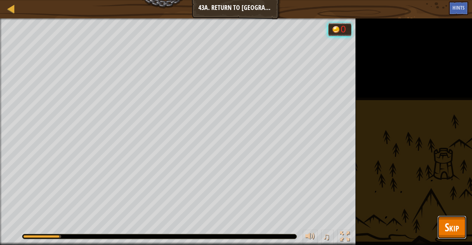
click at [443, 220] on button "Skip" at bounding box center [451, 228] width 29 height 24
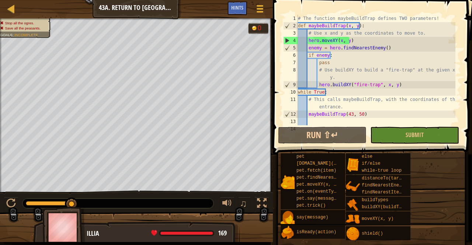
click at [383, 85] on div "# The function maybeBuildTrap defines TWO parameters! def maybeBuildTrap ( x , …" at bounding box center [375, 77] width 159 height 125
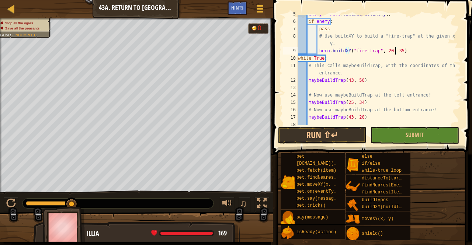
scroll to position [34, 0]
click at [372, 77] on div "enemy = hero . findNearestEnemy ( ) if enemy : pass # Use buildXY to build a "f…" at bounding box center [375, 72] width 159 height 125
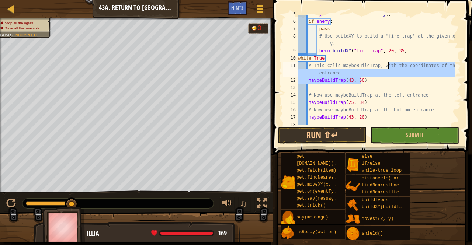
drag, startPoint x: 372, startPoint y: 77, endPoint x: 384, endPoint y: 67, distance: 15.4
click at [384, 67] on div "enemy = hero . findNearestEnemy ( ) if enemy : pass # Use buildXY to build a "f…" at bounding box center [375, 72] width 159 height 125
click at [384, 67] on div "enemy = hero . findNearestEnemy ( ) if enemy : pass # Use buildXY to build a "f…" at bounding box center [375, 70] width 159 height 111
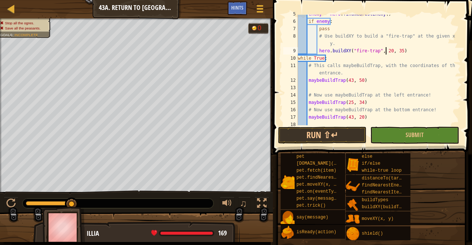
click at [386, 52] on div "enemy = hero . findNearestEnemy ( ) if enemy : pass # Use buildXY to build a "f…" at bounding box center [375, 72] width 159 height 125
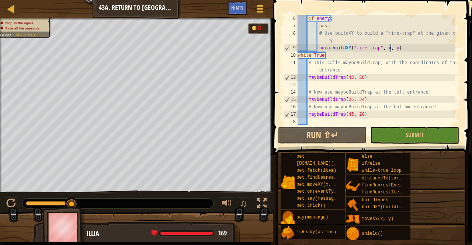
scroll to position [37, 0]
type textarea "hero.buildXY("fire-trap", x, y)"
click at [387, 138] on button "Submit" at bounding box center [414, 135] width 88 height 17
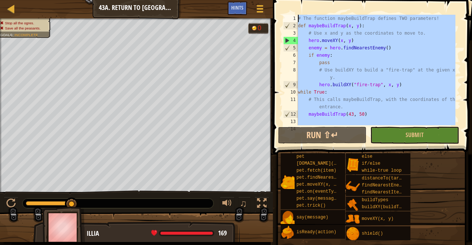
scroll to position [0, 0]
drag, startPoint x: 318, startPoint y: 122, endPoint x: 291, endPoint y: -23, distance: 147.3
click at [291, 0] on html "Map Computer Science 2 43a. Return to Thornbush Farm A Game Menu Done Hints 1 ה…" at bounding box center [236, 0] width 472 height 0
type textarea "# The function maybeBuildTrap defines TWO parameters! def maybeBuildTrap(x, y):"
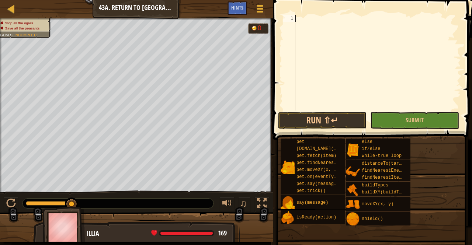
paste textarea "hero.moveXY(70, 10)"
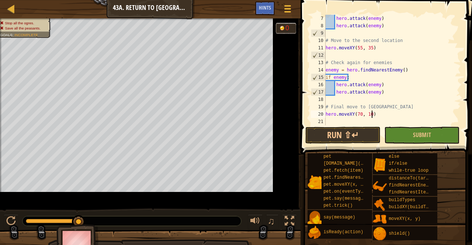
scroll to position [44, 0]
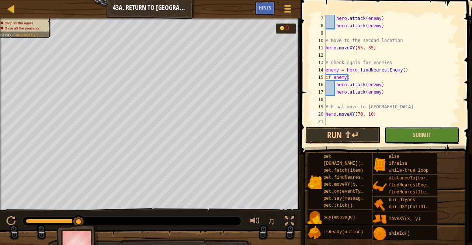
click at [400, 133] on button "Submit" at bounding box center [421, 135] width 75 height 17
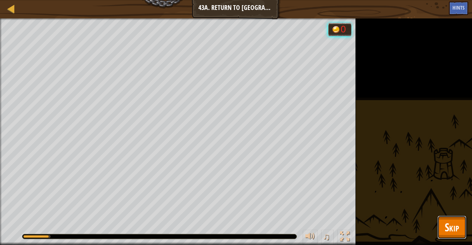
click at [439, 225] on button "Skip" at bounding box center [451, 228] width 29 height 24
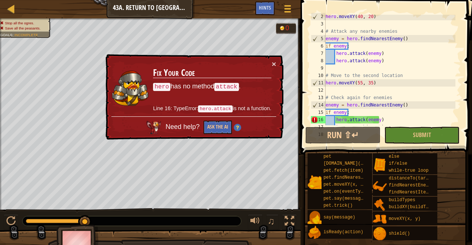
scroll to position [0, 0]
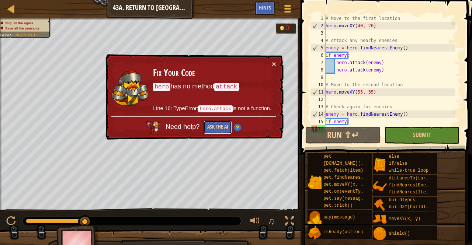
click at [231, 123] on button "Ask the AI" at bounding box center [217, 128] width 28 height 14
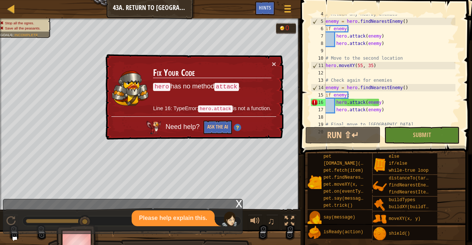
scroll to position [27, 0]
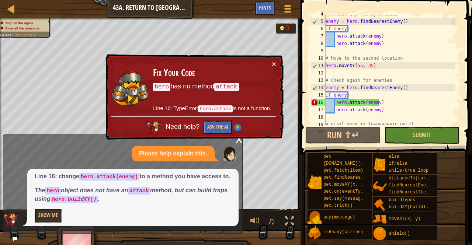
click at [379, 103] on div "# Attack any nearby enemies enemy = hero . findNearestEnemy ( ) if enemy : hero…" at bounding box center [389, 72] width 131 height 125
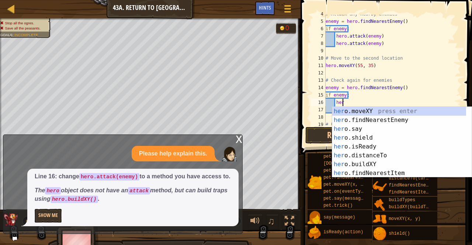
scroll to position [3, 1]
click at [358, 172] on div "hero .moveXY press enter hero .findNearestEnemy press enter hero .say press ent…" at bounding box center [399, 151] width 134 height 88
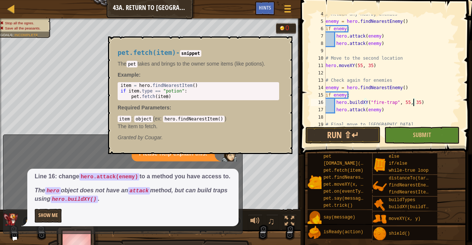
scroll to position [3, 7]
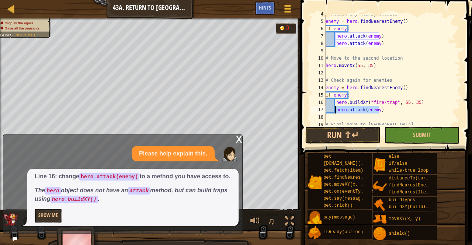
drag, startPoint x: 378, startPoint y: 108, endPoint x: 335, endPoint y: 107, distance: 43.5
click at [335, 107] on div "# Attack any nearby enemies enemy = hero . findNearestEnemy ( ) if enemy : hero…" at bounding box center [389, 72] width 131 height 125
type textarea "hero.attack(enemy)"
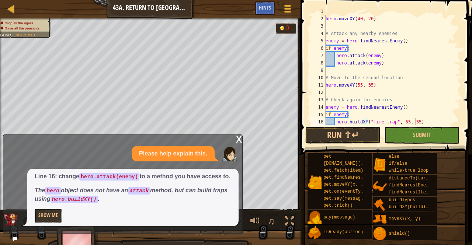
scroll to position [0, 0]
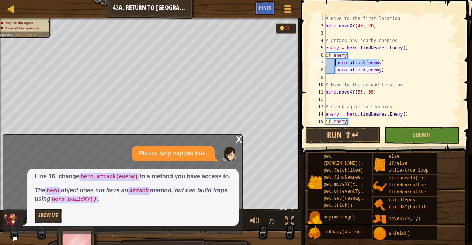
drag, startPoint x: 378, startPoint y: 63, endPoint x: 335, endPoint y: 64, distance: 43.1
click at [335, 64] on div "# Move to the first location hero . moveXY ( 40 , 20 ) # Attack any nearby enem…" at bounding box center [389, 77] width 131 height 125
type textarea "hero.attack(enemy)"
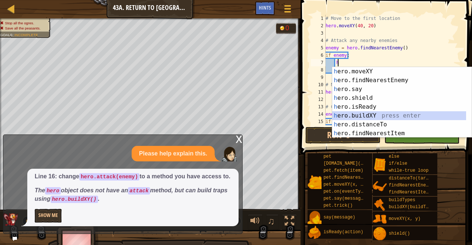
click at [356, 114] on div "h ero.moveXY press enter h ero.findNearestEnemy press enter h ero.say press ent…" at bounding box center [399, 111] width 134 height 88
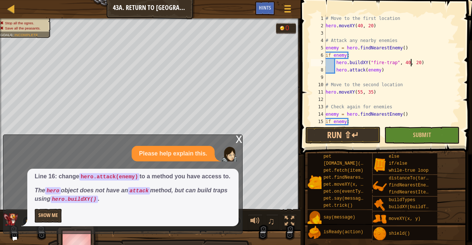
scroll to position [37, 0]
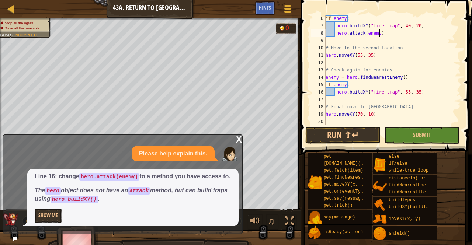
click at [380, 31] on div "if enemy : hero . buildXY ( "fire-trap" , 40 , 20 ) hero . attack ( enemy ) # M…" at bounding box center [389, 77] width 131 height 125
type textarea "hero.attack(enemy)"
drag, startPoint x: 380, startPoint y: 31, endPoint x: 327, endPoint y: 34, distance: 53.5
click at [327, 34] on div "if enemy : hero . buildXY ( "fire-trap" , 40 , 20 ) hero . attack ( enemy ) # M…" at bounding box center [389, 77] width 131 height 125
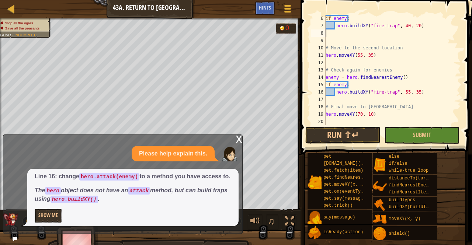
scroll to position [29, 0]
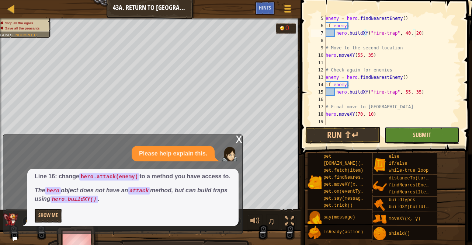
click at [418, 135] on span "Submit" at bounding box center [422, 135] width 18 height 8
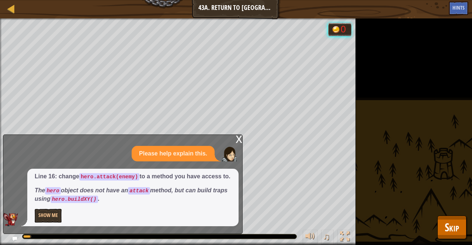
click at [237, 137] on div "x" at bounding box center [239, 138] width 7 height 7
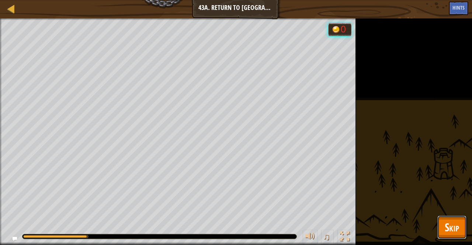
click at [453, 226] on span "Skip" at bounding box center [452, 227] width 14 height 15
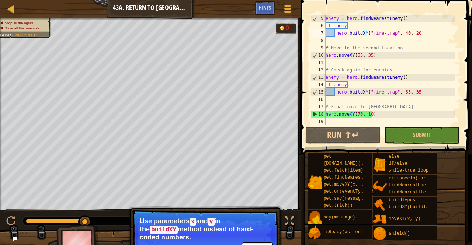
click at [404, 92] on div "enemy = hero . findNearestEnemy ( ) if enemy : hero . buildXY ( "fire-trap" , 4…" at bounding box center [389, 77] width 131 height 125
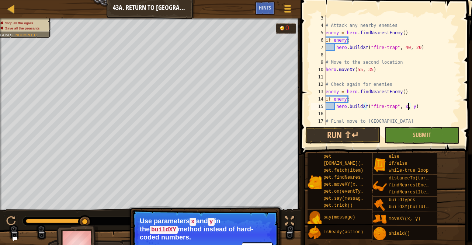
scroll to position [13, 0]
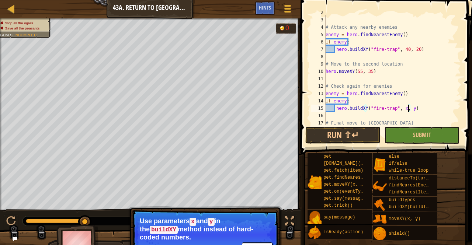
click at [403, 48] on div "hero . moveXY ( 40 , 20 ) # Attack any nearby enemies enemy = hero . findNeares…" at bounding box center [389, 71] width 131 height 125
click at [408, 133] on button "Submit" at bounding box center [421, 135] width 75 height 17
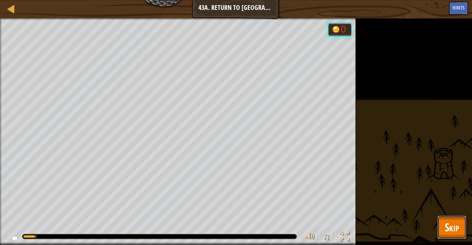
click at [441, 224] on button "Skip" at bounding box center [451, 228] width 29 height 24
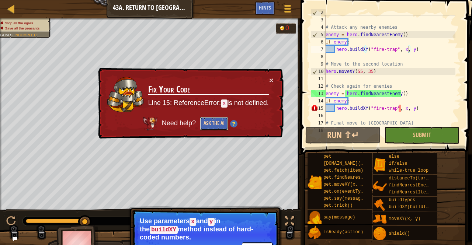
click at [212, 118] on button "Ask the AI" at bounding box center [214, 124] width 28 height 14
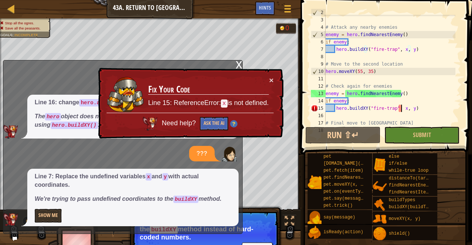
click at [401, 109] on div "hero . moveXY ( 40 , 20 ) # Attack any nearby enemies enemy = hero . findNeares…" at bounding box center [389, 71] width 131 height 125
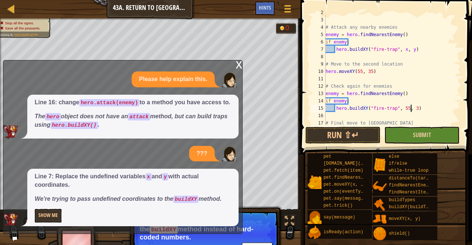
scroll to position [3, 7]
click at [403, 45] on div "hero . moveXY ( 40 , 20 ) # Attack any nearby enemies enemy = hero . findNeares…" at bounding box center [389, 71] width 131 height 125
click at [402, 48] on div "hero . moveXY ( 40 , 20 ) # Attack any nearby enemies enemy = hero . findNeares…" at bounding box center [389, 71] width 131 height 125
click at [400, 51] on div "hero . moveXY ( 40 , 20 ) # Attack any nearby enemies enemy = hero . findNeares…" at bounding box center [389, 71] width 131 height 125
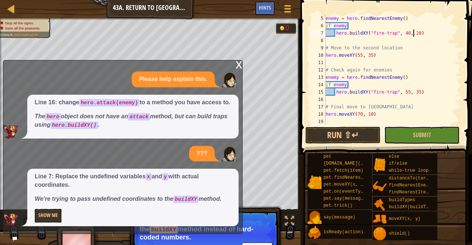
scroll to position [29, 0]
click at [242, 67] on div "x" at bounding box center [239, 63] width 7 height 7
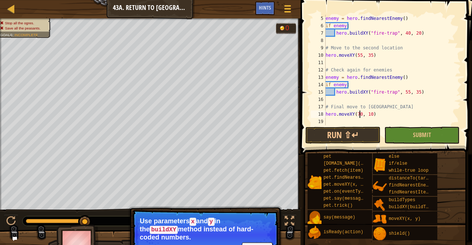
click at [359, 113] on div "enemy = hero . findNearestEnemy ( ) if enemy : hero . buildXY ( "fire-trap" , 4…" at bounding box center [389, 77] width 131 height 125
type textarea "hero.moveXY(20, 26)"
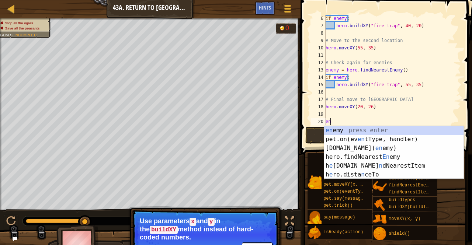
scroll to position [3, 0]
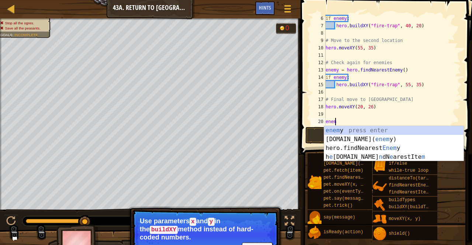
type textarea "enemy"
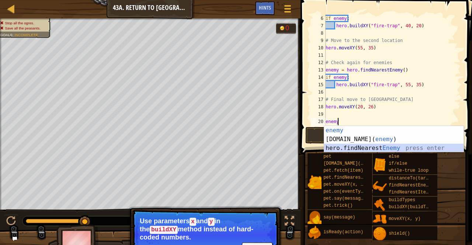
click at [389, 152] on div "enemy press enter [DOMAIN_NAME]( enemy ) press enter hero.findNearest Enemy pre…" at bounding box center [394, 148] width 140 height 44
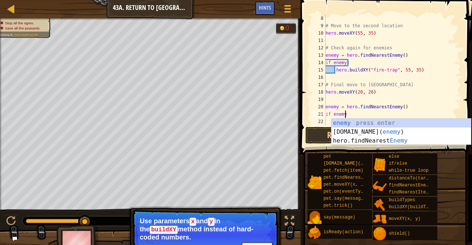
scroll to position [3, 1]
type textarea "if enemy:"
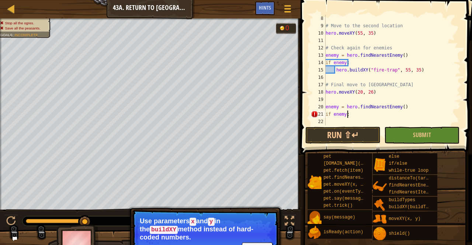
scroll to position [3, 0]
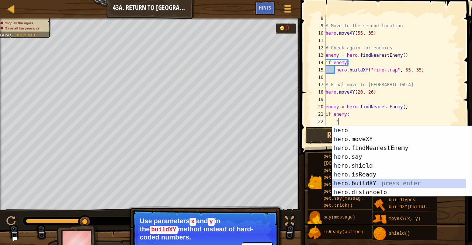
click at [357, 185] on div "h ero press enter h ero.moveXY press enter h ero.findNearestEnemy press enter h…" at bounding box center [399, 170] width 134 height 88
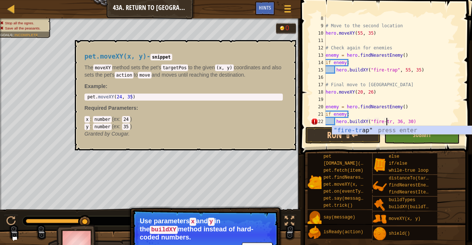
scroll to position [3, 5]
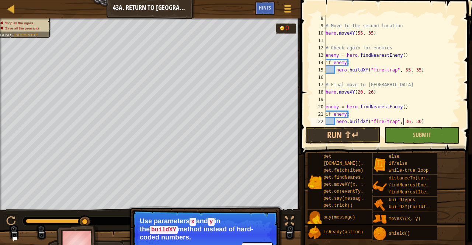
click at [404, 122] on div "# Move to the second location hero . moveXY ( 55 , 35 ) # Check again for enemi…" at bounding box center [389, 77] width 131 height 125
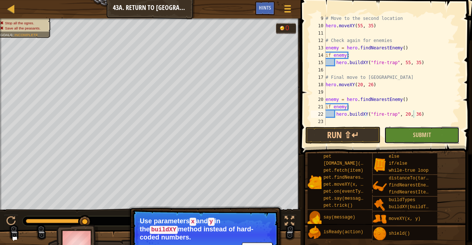
click at [405, 137] on button "Submit" at bounding box center [421, 135] width 75 height 17
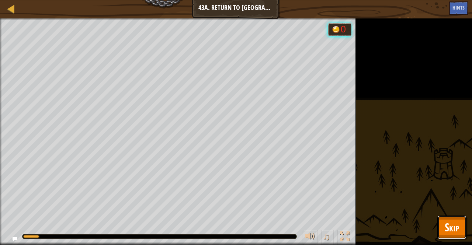
click at [443, 223] on button "Skip" at bounding box center [451, 228] width 29 height 24
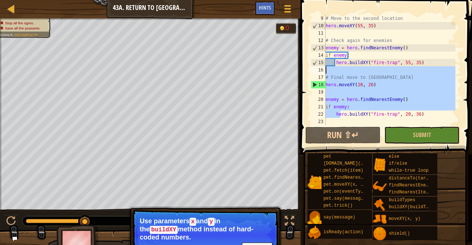
scroll to position [0, 0]
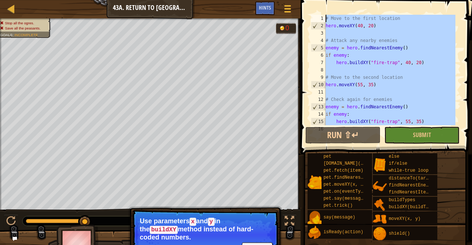
drag, startPoint x: 341, startPoint y: 115, endPoint x: 290, endPoint y: -18, distance: 142.3
click at [290, 0] on html "Map Computer Science 2 43a. Return to [GEOGRAPHIC_DATA] A Game Menu Done Hints …" at bounding box center [236, 0] width 472 height 0
type textarea "ro.buildXY("fire-trap", 20, 36)"
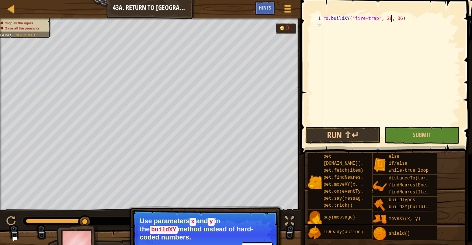
scroll to position [3, 0]
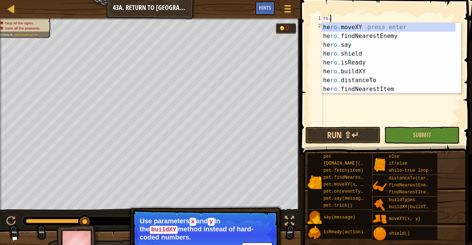
type textarea "r"
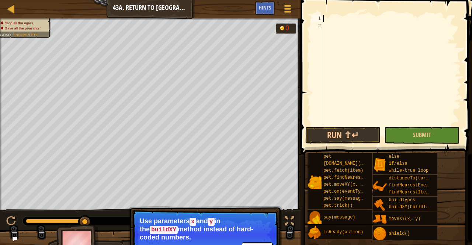
paste textarea "maybeBuildTrap(43, 20)"
type textarea "maybeBuildTrap(43, 20)"
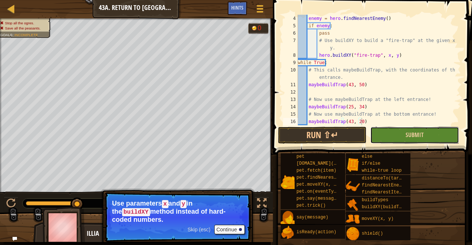
click at [388, 135] on button "Submit" at bounding box center [414, 135] width 88 height 17
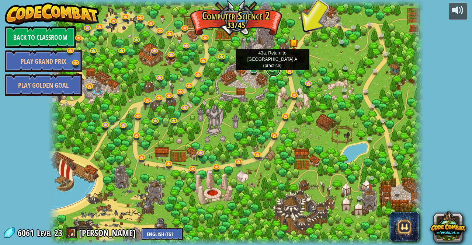
click at [270, 70] on link at bounding box center [273, 69] width 15 height 15
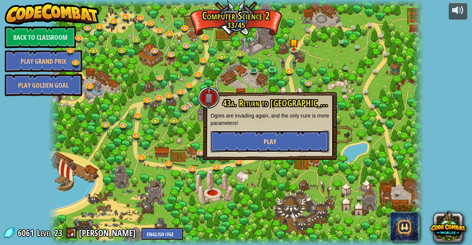
click at [263, 136] on button "Play" at bounding box center [269, 141] width 119 height 22
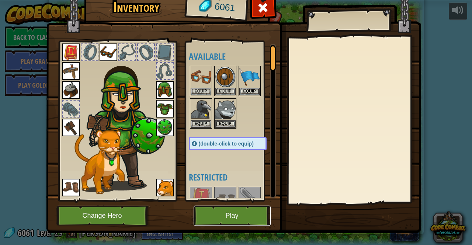
click at [218, 213] on button "Play" at bounding box center [232, 216] width 77 height 20
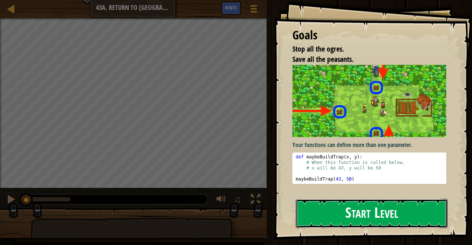
click at [332, 210] on button "Start Level" at bounding box center [372, 213] width 152 height 29
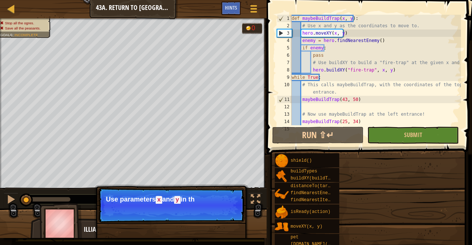
scroll to position [22, 0]
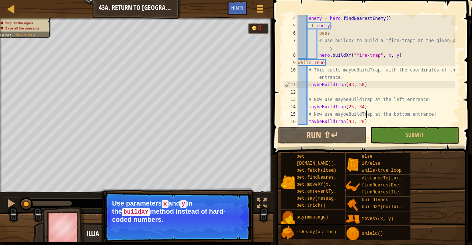
click at [365, 114] on div "enemy = hero . findNearestEnemy ( ) if enemy : pass # Use buildXY to build a "f…" at bounding box center [375, 77] width 159 height 125
click at [365, 122] on div "enemy = hero . findNearestEnemy ( ) if enemy : pass # Use buildXY to build a "f…" at bounding box center [375, 77] width 159 height 125
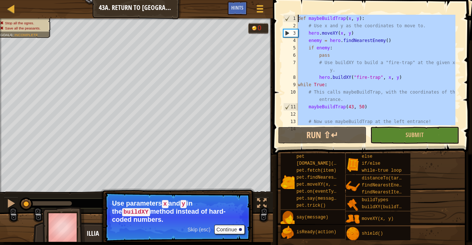
scroll to position [0, 0]
drag, startPoint x: 365, startPoint y: 122, endPoint x: 274, endPoint y: -27, distance: 175.1
click at [274, 0] on html "Map Computer Science 2 43a. Return to Thornbush Farm A Game Menu Done Hints 1 ה…" at bounding box center [236, 0] width 472 height 0
type textarea "def maybeBuildTrap(x, y): # Use x and y as the coordinates to move to."
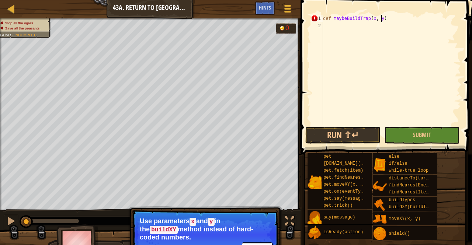
scroll to position [3, 4]
type textarea "def maybeBuildTrap(x, y):"
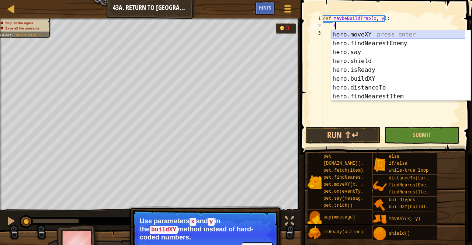
click at [352, 34] on div "h ero.moveXY press enter h ero.findNearestEnemy press enter h ero.say press ent…" at bounding box center [398, 74] width 134 height 88
type textarea "hero.moveXY(x, y)"
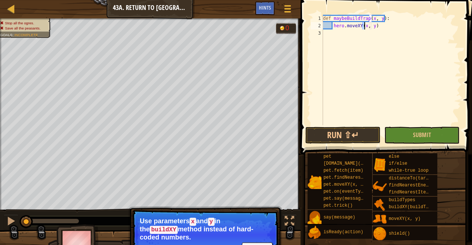
click at [376, 28] on div "def maybeBuildTrap ( x , y ) : hero . moveXY ( x , y )" at bounding box center [390, 77] width 139 height 125
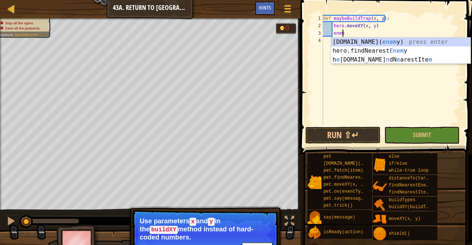
scroll to position [3, 1]
type textarea "enemy"
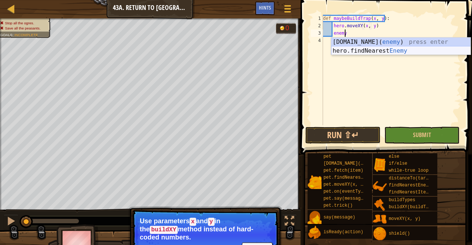
click at [372, 51] on div "[DOMAIN_NAME]( enemy ) press enter hero.findNearest Enemy press enter" at bounding box center [401, 55] width 140 height 35
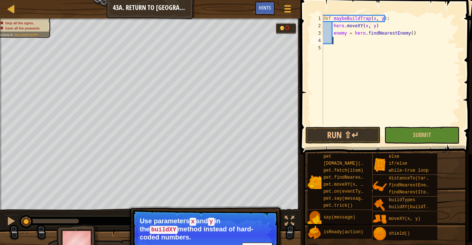
scroll to position [3, 0]
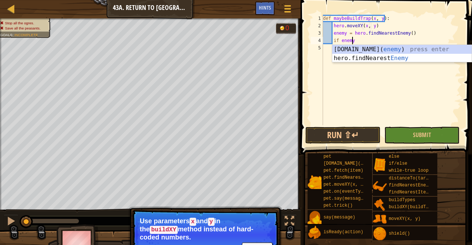
type textarea "if enemy:"
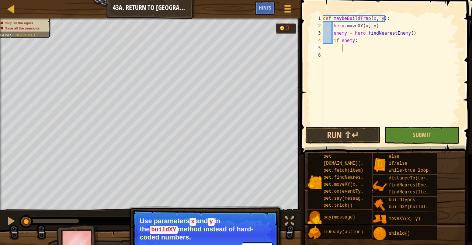
scroll to position [3, 1]
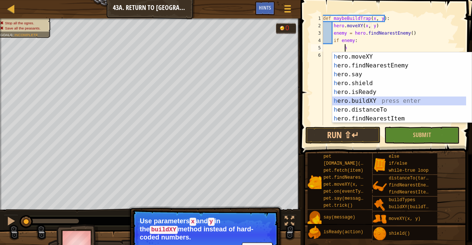
click at [357, 101] on div "h ero.moveXY press enter h ero.findNearestEnemy press enter h ero.say press ent…" at bounding box center [402, 96] width 140 height 88
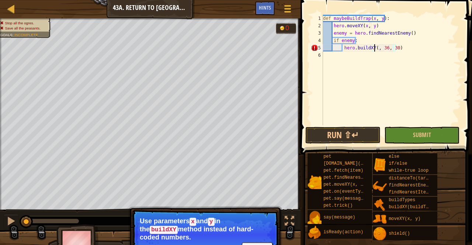
scroll to position [3, 4]
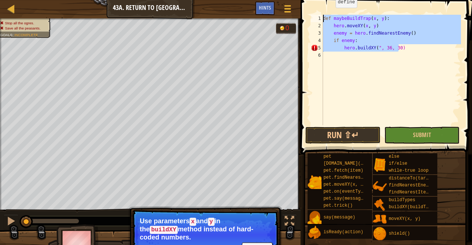
drag, startPoint x: 400, startPoint y: 49, endPoint x: 304, endPoint y: -3, distance: 108.4
click at [304, 0] on html "Map Computer Science 2 43a. Return to Thornbush Farm A Game Menu Done Hints 1 ה…" at bounding box center [236, 0] width 472 height 0
type textarea "def maybeBuildTrap(x, y): hero.moveXY(x, y)"
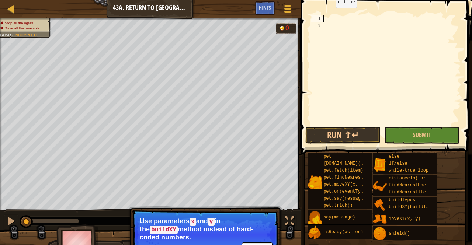
scroll to position [3, 0]
paste textarea "maybeBuildTrap(56,34)"
type textarea "maybeBuildTrap(56,34)"
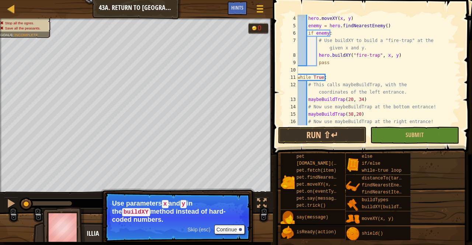
scroll to position [22, 0]
click at [427, 135] on button "Submit" at bounding box center [414, 135] width 88 height 17
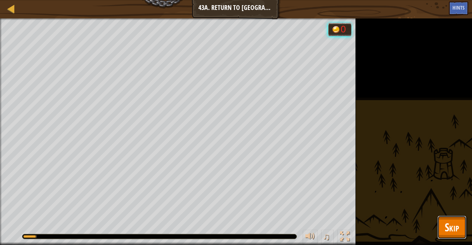
click at [445, 222] on span "Skip" at bounding box center [452, 227] width 14 height 15
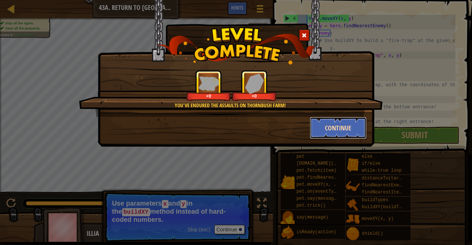
click at [341, 126] on button "Continue" at bounding box center [338, 128] width 57 height 22
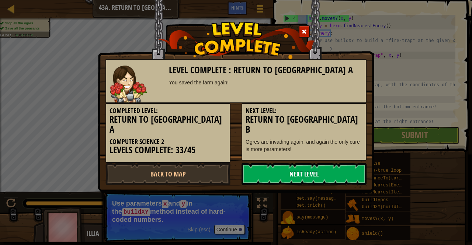
click at [296, 164] on link "Next Level" at bounding box center [303, 174] width 125 height 22
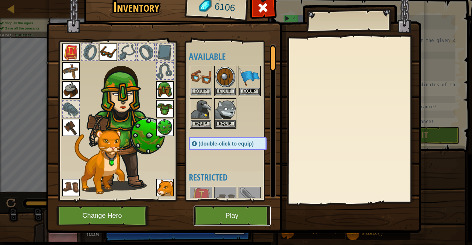
click at [239, 219] on button "Play" at bounding box center [232, 216] width 77 height 20
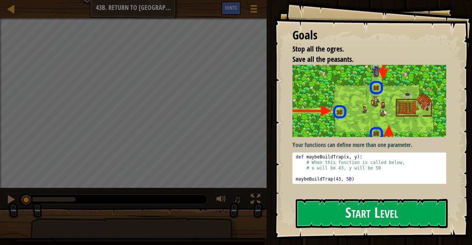
click at [329, 197] on div "Goals Stop all the ogres. Save all the peasants. Your functions can define more…" at bounding box center [373, 120] width 198 height 240
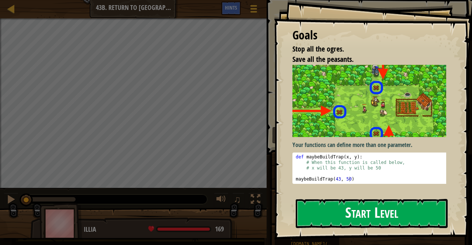
click at [328, 207] on button "Start Level" at bounding box center [372, 213] width 152 height 29
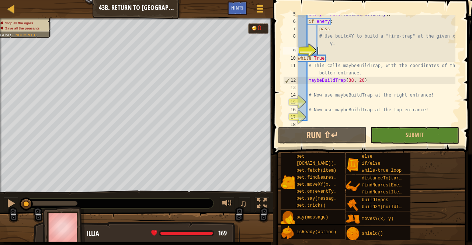
scroll to position [37, 0]
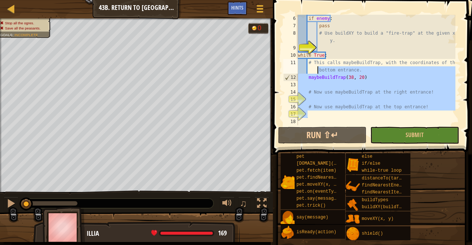
drag, startPoint x: 320, startPoint y: 113, endPoint x: 307, endPoint y: 44, distance: 70.4
click at [307, 44] on div "6 7 8 9 10 11 12 13 14 15 16 17 18 if enemy : pass # Use buildXY to build a "fi…" at bounding box center [371, 70] width 179 height 111
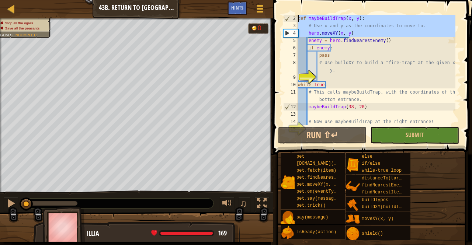
scroll to position [0, 0]
click at [290, 4] on div "# Use buildXY to build a "fire-trap" at the given x and y. 2 3 4 5 6 7 8 9 10 1…" at bounding box center [371, 92] width 201 height 176
type textarea "# The function maybeBuildTrap defines TWO parameters! def maybeBuildTrap(x, y):"
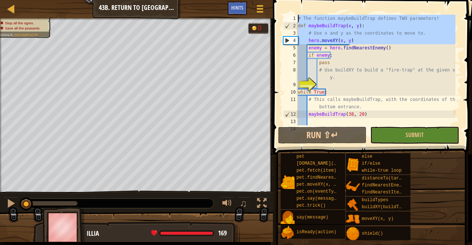
scroll to position [37, 0]
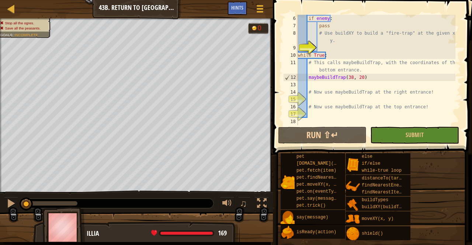
click at [313, 117] on div "if enemy : pass # Use buildXY to build a "fire-trap" at the given x and y. whil…" at bounding box center [375, 77] width 159 height 125
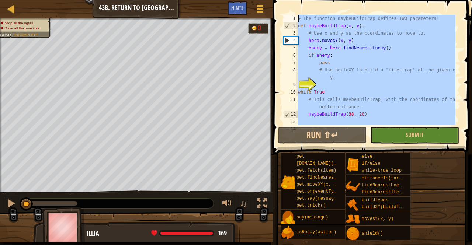
scroll to position [0, 0]
drag, startPoint x: 313, startPoint y: 117, endPoint x: 291, endPoint y: -25, distance: 143.5
click at [291, 0] on html "Map Computer Science 2 43b. Return to Thornbush Farm B Game Menu Done Hints 1 ה…" at bounding box center [236, 0] width 472 height 0
type textarea "# The function maybeBuildTrap defines TWO parameters! def maybeBuildTrap(x, y):"
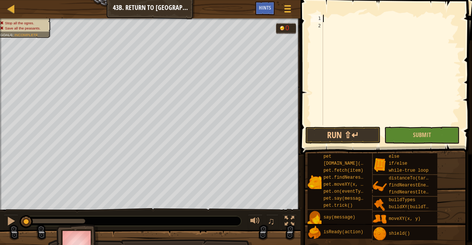
paste textarea "maybeBuildTrap(38, 48)"
type textarea "maybeBuildTrap(38, 48)"
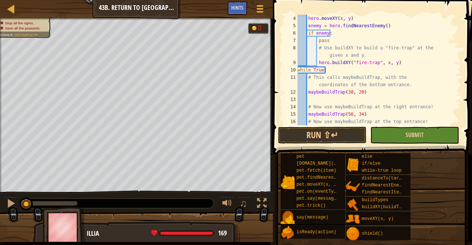
scroll to position [22, 0]
click at [401, 136] on button "Submit" at bounding box center [414, 135] width 88 height 17
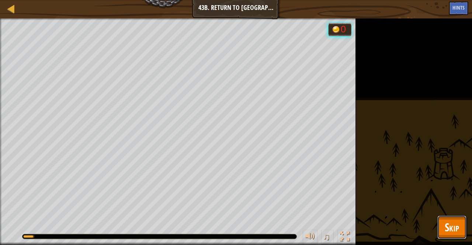
click at [439, 232] on button "Skip" at bounding box center [451, 228] width 29 height 24
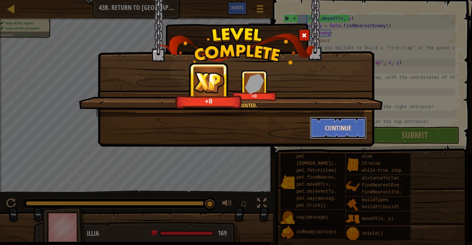
click at [337, 126] on button "Continue" at bounding box center [338, 128] width 57 height 22
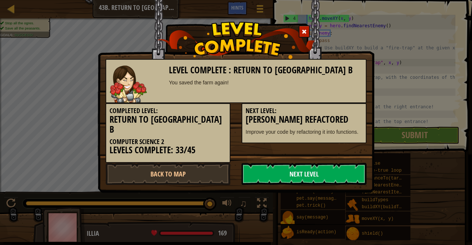
click at [302, 173] on link "Next Level" at bounding box center [303, 174] width 125 height 22
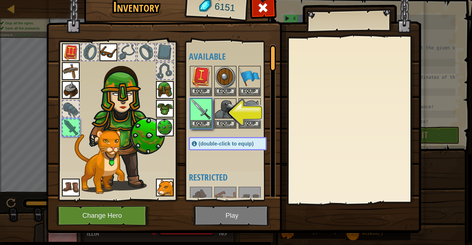
click at [245, 224] on img at bounding box center [233, 100] width 375 height 268
click at [199, 124] on button "Equip" at bounding box center [201, 124] width 21 height 8
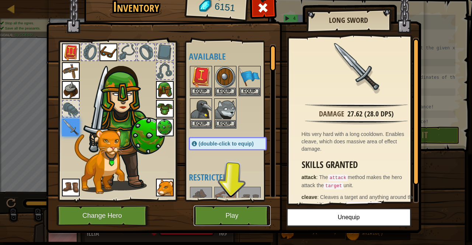
click at [213, 218] on button "Play" at bounding box center [232, 216] width 77 height 20
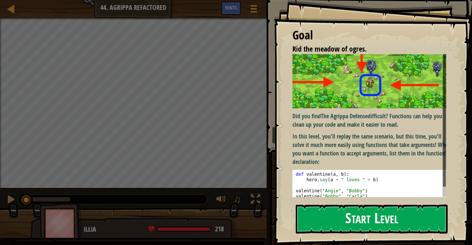
click at [328, 219] on button "Start Level" at bounding box center [372, 219] width 152 height 29
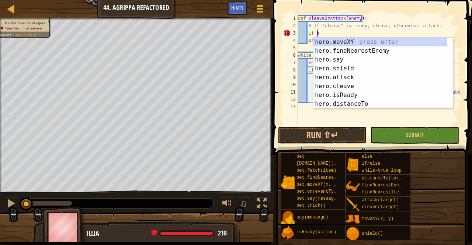
scroll to position [3, 1]
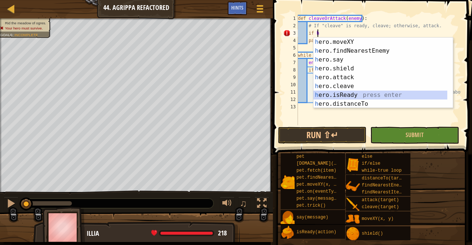
click at [355, 94] on div "h ero.moveXY press enter h ero.findNearestEnemy press enter h ero.say press ent…" at bounding box center [380, 82] width 134 height 88
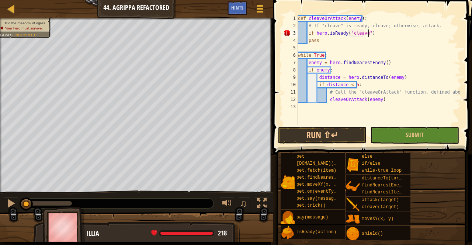
click at [375, 36] on div "def cleaveOrAttack ( enemy ) : # If "cleave" is ready, cleave; otherwise, attac…" at bounding box center [378, 77] width 164 height 125
type textarea "if hero.isReady("cleave"):"
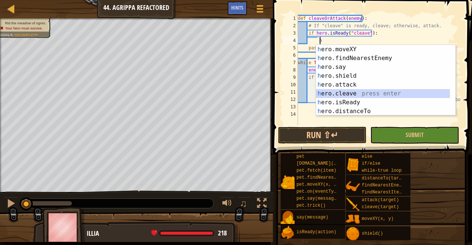
click at [346, 91] on div "h ero.moveXY press enter h ero.findNearestEnemy press enter h ero.say press ent…" at bounding box center [383, 89] width 134 height 88
type textarea "hero.cleave(enemy)"
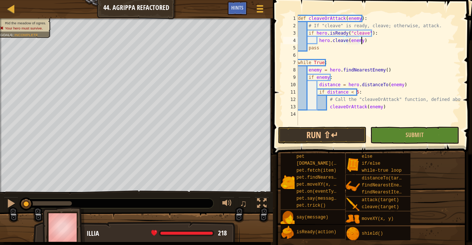
click at [366, 42] on div "def cleaveOrAttack ( enemy ) : # If "cleave" is ready, cleave; otherwise, attac…" at bounding box center [378, 77] width 164 height 125
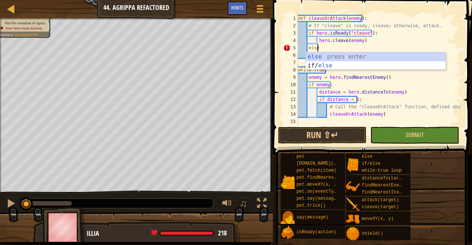
type textarea "else:"
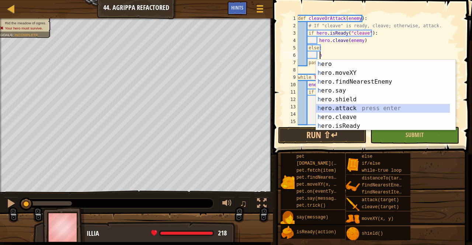
click at [340, 107] on div "h ero press enter h ero.moveXY press enter h ero.findNearestEnemy press enter h…" at bounding box center [386, 104] width 140 height 88
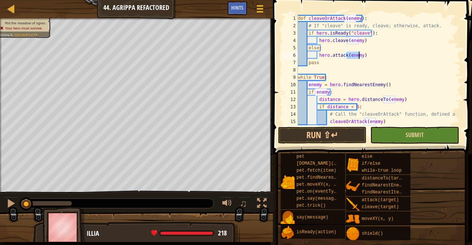
type textarea "hero.attack(enemy)"
click at [392, 135] on button "Submit" at bounding box center [414, 135] width 88 height 17
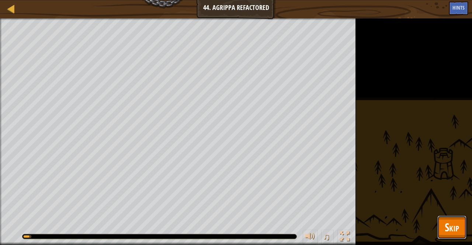
click at [446, 227] on span "Skip" at bounding box center [452, 227] width 14 height 15
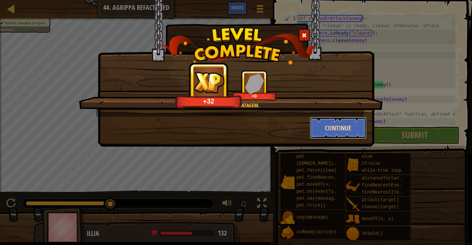
click at [337, 126] on button "Continue" at bounding box center [338, 128] width 57 height 22
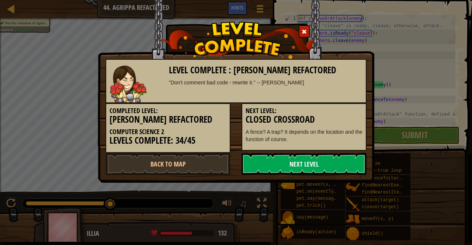
click at [309, 163] on link "Next Level" at bounding box center [303, 164] width 125 height 22
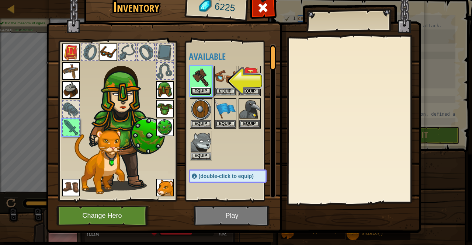
click at [197, 89] on button "Equip" at bounding box center [201, 91] width 21 height 8
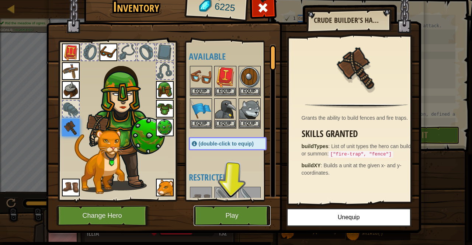
click at [205, 215] on button "Play" at bounding box center [232, 216] width 77 height 20
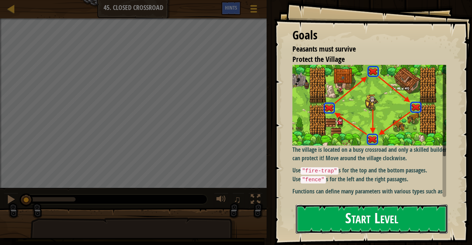
click at [342, 218] on button "Start Level" at bounding box center [372, 219] width 152 height 29
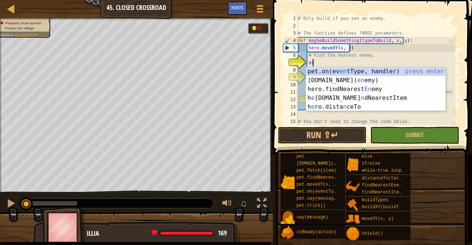
type textarea "ene"
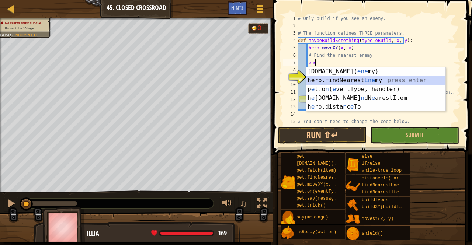
click at [367, 81] on div "[DOMAIN_NAME][PERSON_NAME]( ene my) press enter hero.findNearest Ene my press e…" at bounding box center [376, 98] width 140 height 62
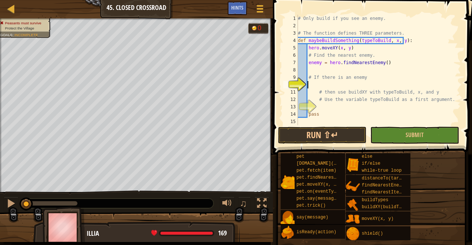
click at [332, 87] on div "# Only build if you see an enemy. # The function defines THREE parameters. def …" at bounding box center [375, 77] width 159 height 125
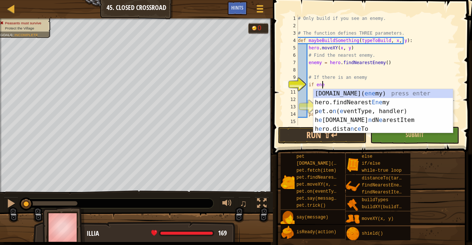
scroll to position [3, 2]
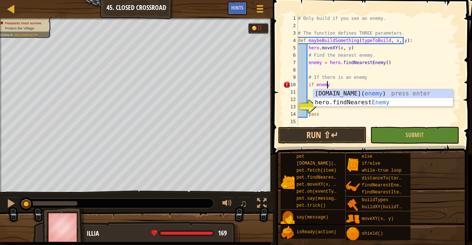
type textarea "if enemy:"
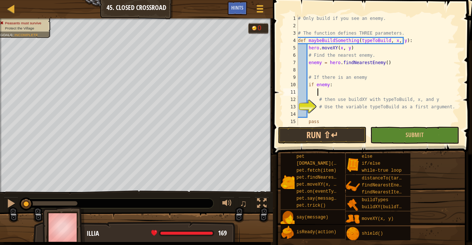
scroll to position [3, 1]
click at [321, 113] on div "# Only build if you see an enemy. # The function defines THREE parameters. def …" at bounding box center [375, 77] width 159 height 125
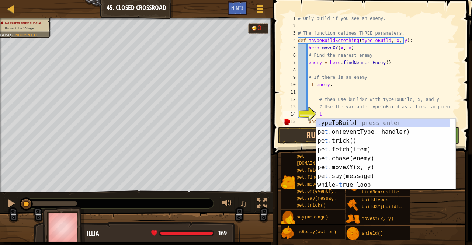
scroll to position [3, 1]
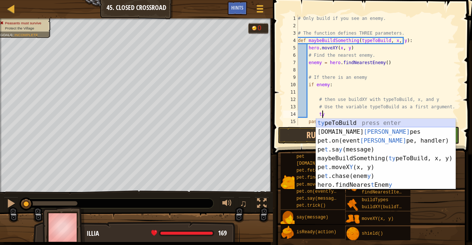
click at [332, 123] on div "ty peToBuild press enter [DOMAIN_NAME] Ty pes press enter pet.on(event Ty pe, h…" at bounding box center [386, 163] width 140 height 88
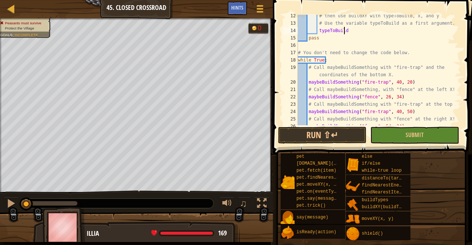
scroll to position [96, 0]
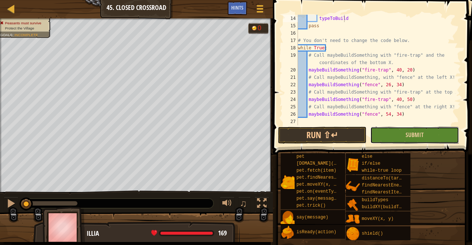
click at [387, 138] on button "Submit" at bounding box center [414, 135] width 88 height 17
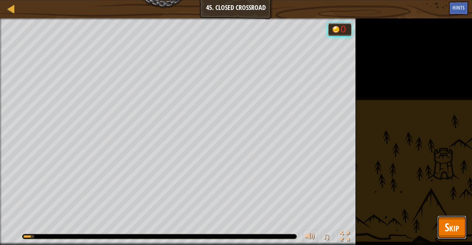
click at [447, 226] on span "Skip" at bounding box center [452, 227] width 14 height 15
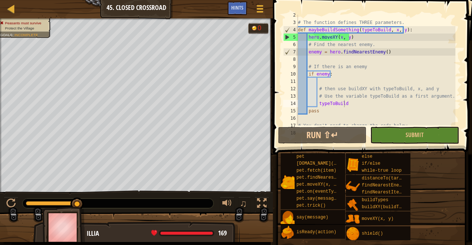
scroll to position [0, 0]
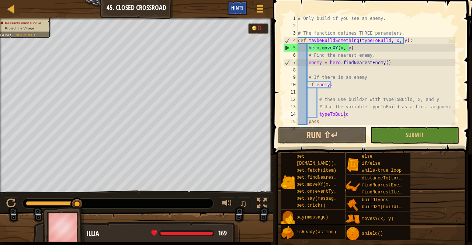
click at [240, 9] on span "Hints" at bounding box center [237, 7] width 12 height 7
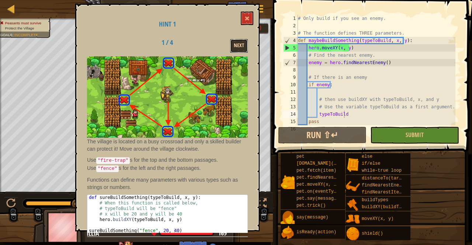
click at [242, 43] on button "Next" at bounding box center [239, 46] width 18 height 14
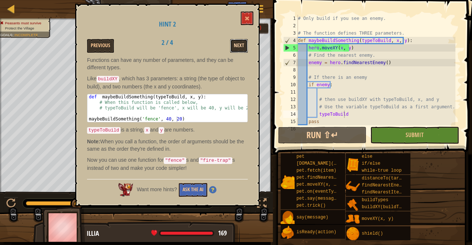
click at [240, 46] on button "Next" at bounding box center [239, 46] width 18 height 14
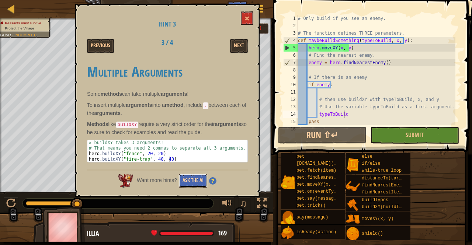
click at [202, 179] on button "Ask the AI" at bounding box center [193, 181] width 28 height 14
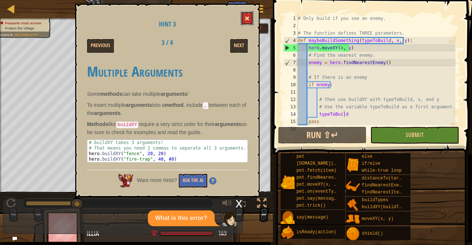
click at [248, 23] on button at bounding box center [247, 18] width 13 height 14
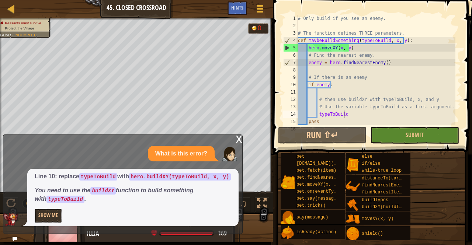
click at [348, 115] on div "# Only build if you see an enemy. # The function defines THREE parameters. def …" at bounding box center [375, 77] width 159 height 125
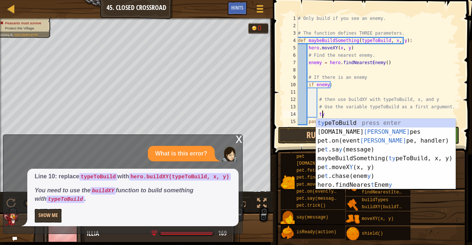
type textarea "t"
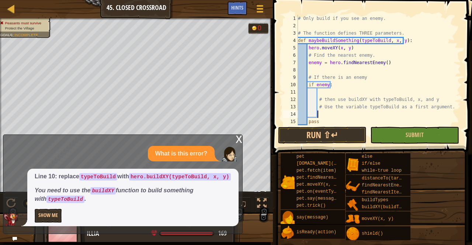
scroll to position [3, 1]
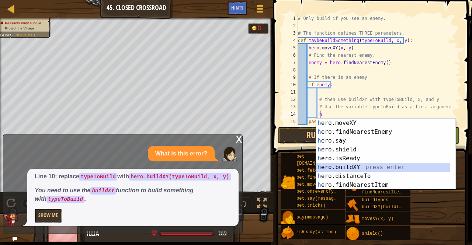
click at [349, 166] on div "h ero.moveXY press enter h ero.findNearestEnemy press enter h ero.say press ent…" at bounding box center [383, 163] width 134 height 88
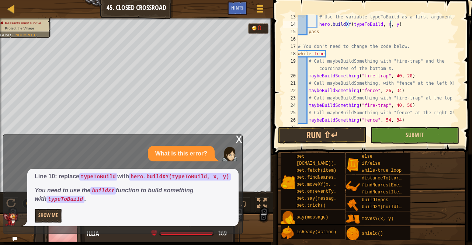
scroll to position [96, 0]
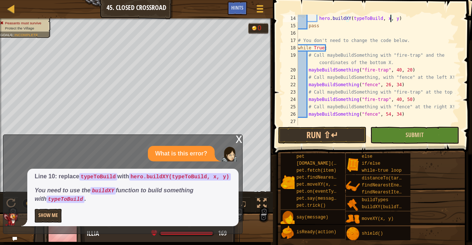
type textarea "hero.buildXY(typeToBuild, x, y)"
click at [397, 131] on button "Submit" at bounding box center [414, 135] width 88 height 17
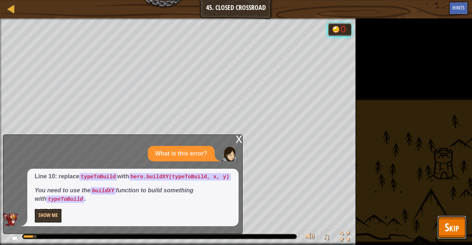
click at [451, 226] on span "Skip" at bounding box center [452, 227] width 14 height 15
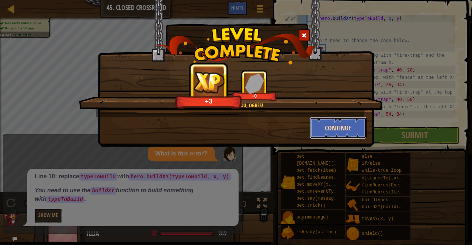
click at [333, 125] on button "Continue" at bounding box center [338, 128] width 57 height 22
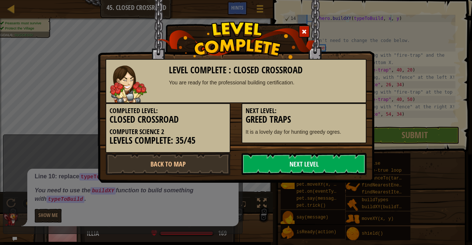
click at [292, 162] on link "Next Level" at bounding box center [303, 164] width 125 height 22
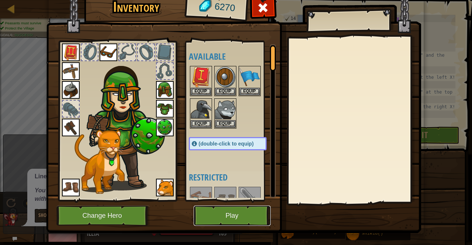
click at [216, 216] on button "Play" at bounding box center [232, 216] width 77 height 20
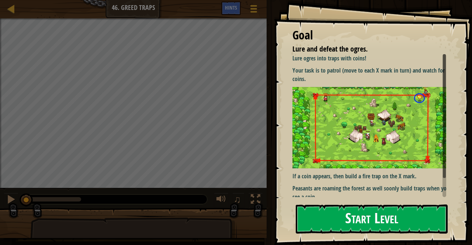
click at [327, 211] on button "Start Level" at bounding box center [372, 219] width 152 height 29
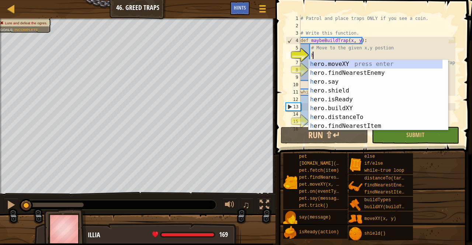
scroll to position [3, 0]
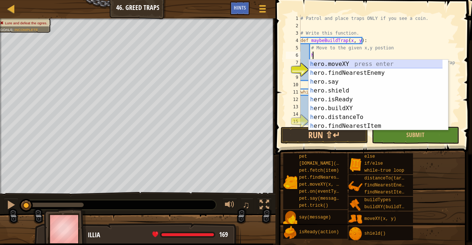
click at [362, 65] on div "h ero.moveXY press enter h ero.findNearestEnemy press enter h ero.say press ent…" at bounding box center [376, 104] width 134 height 88
type textarea "hero.moveXY(x, y)"
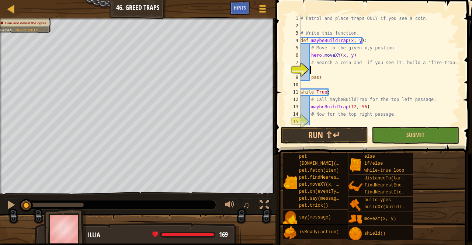
click at [332, 70] on div "# Patrol and place traps ONLY if you see a coin. # Write this function. def may…" at bounding box center [377, 77] width 156 height 125
type textarea "h"
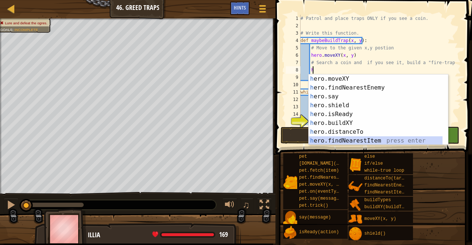
click at [342, 139] on div "h ero.moveXY press enter h ero.findNearestEnemy press enter h ero.say press ent…" at bounding box center [376, 118] width 134 height 88
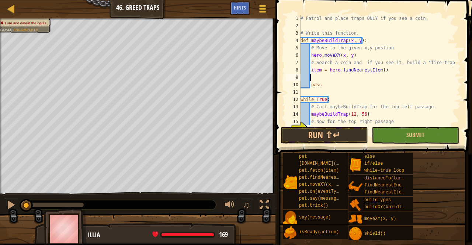
click at [377, 69] on div "# Patrol and place traps ONLY if you see a coin. # Write this function. def may…" at bounding box center [377, 77] width 156 height 125
click at [319, 71] on div "# Patrol and place traps ONLY if you see a coin. # Write this function. def may…" at bounding box center [377, 77] width 156 height 125
type textarea "coin = hero.findNearestItem()"
click at [382, 70] on div "# Patrol and place traps ONLY if you see a coin. # Write this function. def may…" at bounding box center [377, 77] width 156 height 125
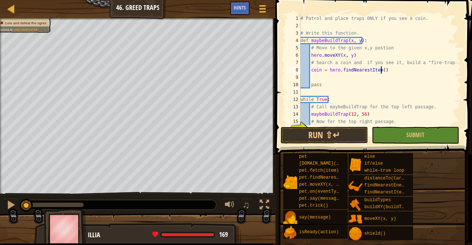
click at [320, 79] on div "# Patrol and place traps ONLY if you see a coin. # Write this function. def may…" at bounding box center [377, 77] width 156 height 125
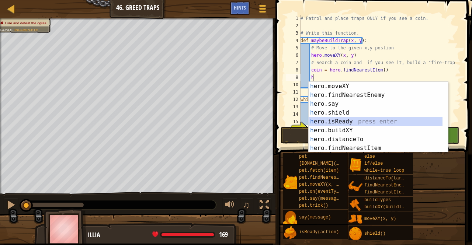
click at [345, 126] on div "h ero.moveXY press enter h ero.findNearestEnemy press enter h ero.say press ent…" at bounding box center [379, 126] width 140 height 88
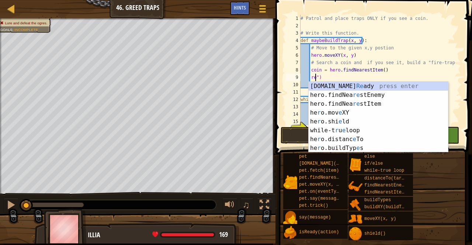
scroll to position [3, 0]
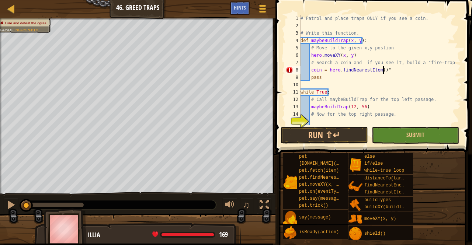
type textarea "coin = hero.findNearestItem()"
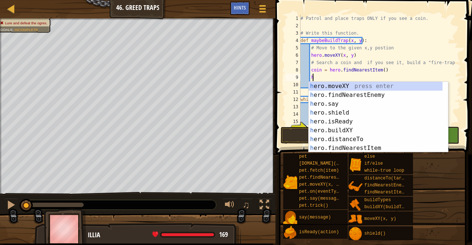
scroll to position [3, 0]
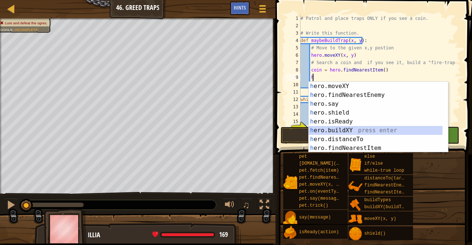
click at [344, 129] on div "h ero.moveXY press enter h ero.findNearestEnemy press enter h ero.say press ent…" at bounding box center [376, 126] width 134 height 88
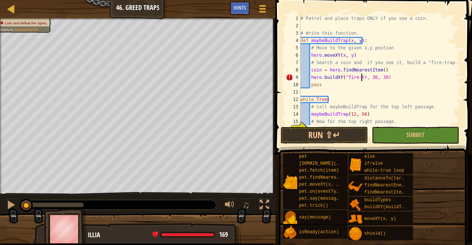
scroll to position [3, 5]
click at [378, 78] on div "# Patrol and place traps ONLY if you see a coin. # Write this function. def may…" at bounding box center [377, 77] width 156 height 125
type textarea "hero.buildXY("fire-trap", x, y)"
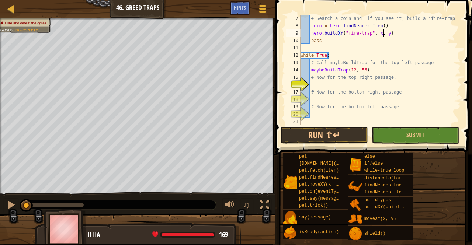
scroll to position [44, 0]
click at [347, 83] on div "# Search a coin and if you see it, build a "fire-trap" coin = hero . findNeares…" at bounding box center [377, 77] width 156 height 125
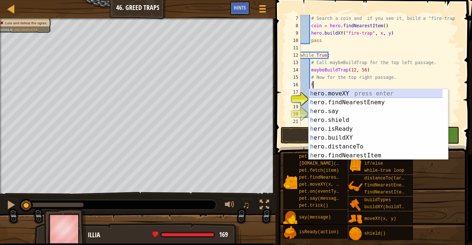
click at [337, 92] on div "h ero.moveXY press enter h ero.findNearestEnemy press enter h ero.say press ent…" at bounding box center [376, 133] width 134 height 88
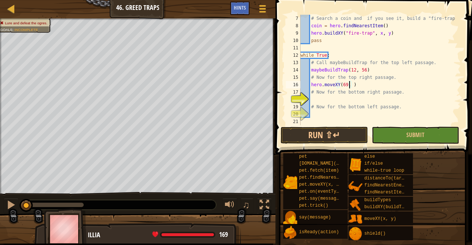
scroll to position [3, 4]
type textarea "hero.moveXY(68, 56)"
click at [324, 98] on div "# Search a coin and if you see it, build a "fire-trap" coin = hero . findNeares…" at bounding box center [377, 77] width 156 height 125
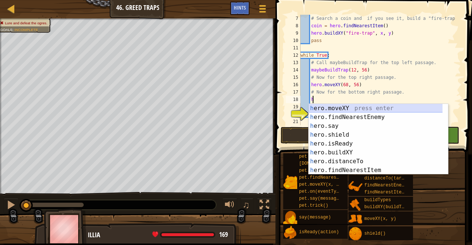
click at [327, 109] on div "h ero.moveXY press enter h ero.findNearestEnemy press enter h ero.say press ent…" at bounding box center [376, 148] width 134 height 88
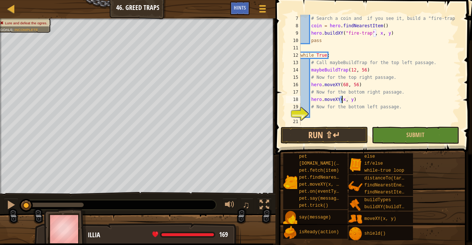
click at [354, 102] on div "# Search a coin and if you see it, build a "fire-trap" coin = hero . findNeares…" at bounding box center [377, 77] width 156 height 125
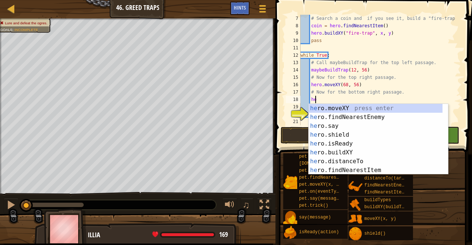
type textarea "h"
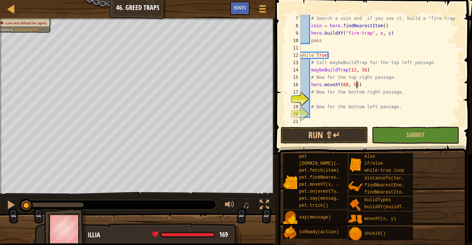
click at [360, 83] on div "# Search a coin and if you see it, build a "fire-trap" coin = hero . findNeares…" at bounding box center [377, 77] width 156 height 125
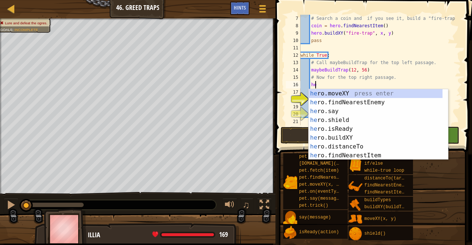
type textarea "h"
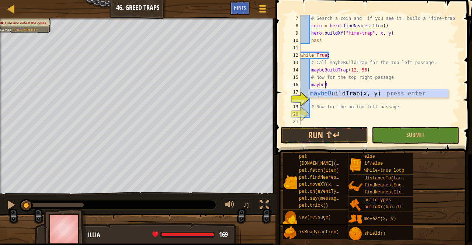
scroll to position [3, 1]
click at [351, 95] on div "maybeB uildTrap(x, y) press enter" at bounding box center [379, 102] width 140 height 27
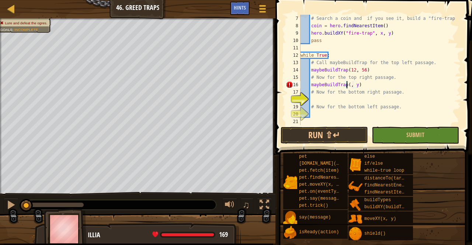
scroll to position [3, 4]
type textarea "maybeBuildTrap(68, 56)"
click at [345, 101] on div "# Search a coin and if you see it, build a "fire-trap" coin = hero . findNeares…" at bounding box center [377, 77] width 156 height 125
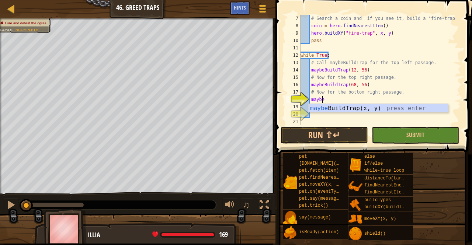
scroll to position [3, 1]
click at [343, 108] on div "maybe BuildTrap(x, y) press enter" at bounding box center [379, 117] width 140 height 27
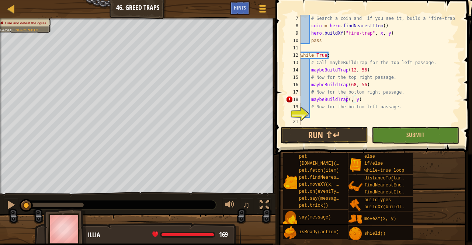
scroll to position [3, 4]
type textarea "maybeBuildTrap(68, 12)"
click at [314, 114] on div "# Search a coin and if you see it, build a "fire-trap" coin = hero . findNeares…" at bounding box center [377, 77] width 156 height 125
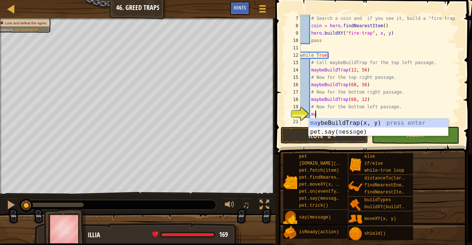
scroll to position [3, 1]
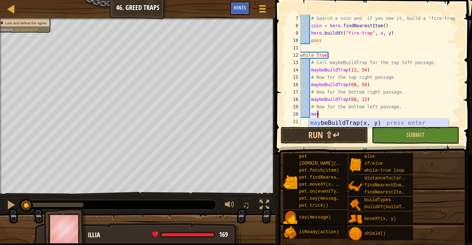
click at [349, 123] on div "may beBuildTrap(x, y) press enter" at bounding box center [379, 132] width 140 height 27
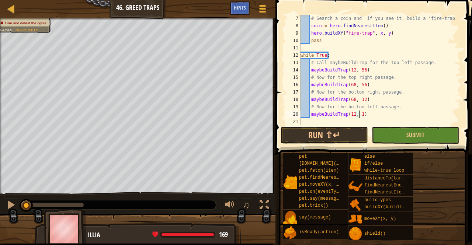
scroll to position [3, 4]
type textarea "maybeBuildTrap(12, 12)"
click at [411, 133] on span "Submit" at bounding box center [415, 135] width 18 height 8
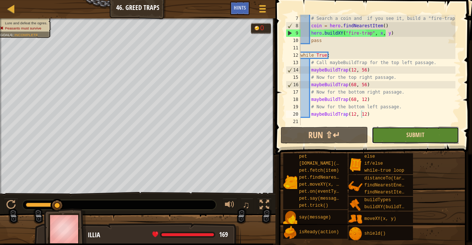
click at [411, 137] on span "Submit" at bounding box center [415, 135] width 18 height 8
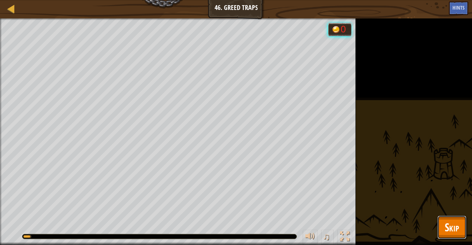
click at [445, 220] on span "Skip" at bounding box center [452, 227] width 14 height 15
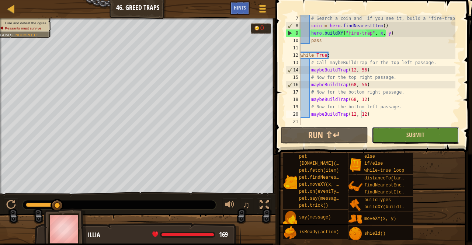
click at [403, 131] on button "Submit" at bounding box center [415, 135] width 87 height 17
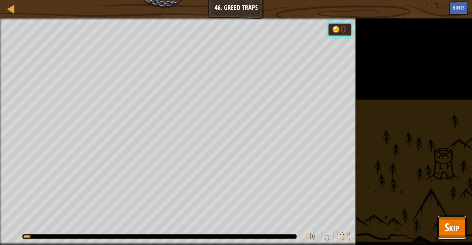
click at [452, 223] on span "Skip" at bounding box center [452, 227] width 14 height 15
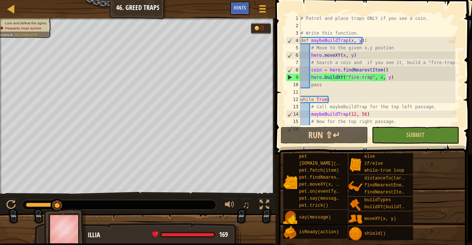
click at [319, 70] on div "# Patrol and place traps ONLY if you see a coin. # Write this function. def may…" at bounding box center [377, 77] width 156 height 125
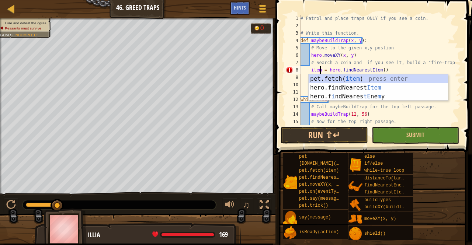
scroll to position [3, 1]
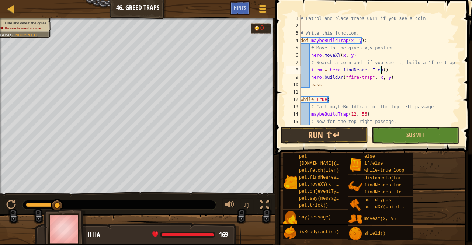
click at [383, 70] on div "# Patrol and place traps ONLY if you see a coin. # Write this function. def may…" at bounding box center [377, 77] width 156 height 125
click at [386, 78] on div "# Patrol and place traps ONLY if you see a coin. # Write this function. def may…" at bounding box center [377, 77] width 156 height 125
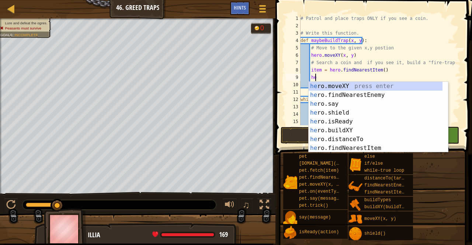
type textarea "h"
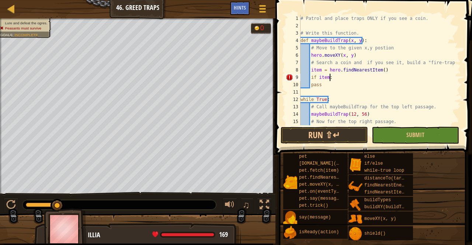
type textarea "if item:"
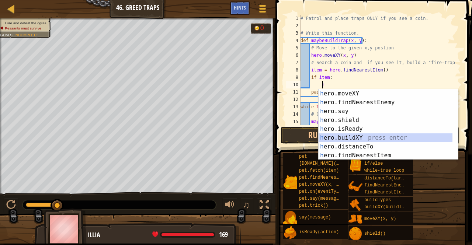
click at [335, 136] on div "h ero.moveXY press enter h ero.findNearestEnemy press enter h ero.say press ent…" at bounding box center [385, 133] width 134 height 88
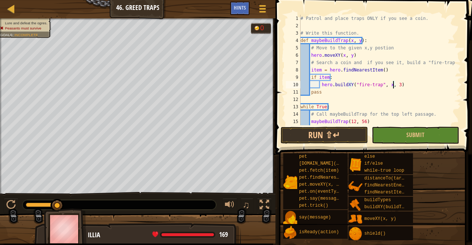
scroll to position [3, 7]
type textarea "hero.buildXY("fire-trap", x, y)"
click at [410, 128] on button "Submit" at bounding box center [415, 135] width 87 height 17
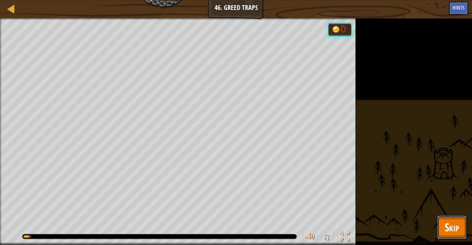
click at [451, 225] on span "Skip" at bounding box center [452, 227] width 14 height 15
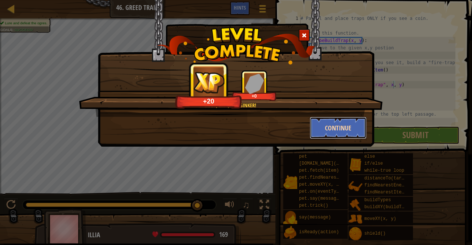
click at [327, 125] on button "Continue" at bounding box center [338, 128] width 57 height 22
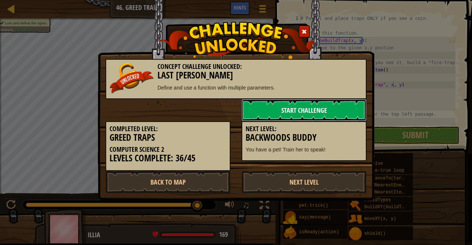
click at [323, 116] on link "Start Challenge" at bounding box center [303, 110] width 125 height 22
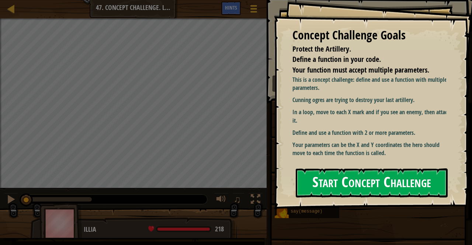
click at [323, 180] on button "Start Concept Challenge" at bounding box center [372, 182] width 152 height 29
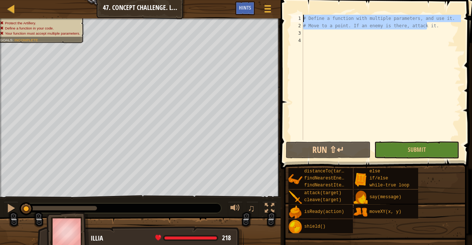
drag, startPoint x: 437, startPoint y: 25, endPoint x: 294, endPoint y: 11, distance: 144.0
click at [294, 11] on div "1 2 3 4 # Define a function with multiple parameters, and use it. # Move to a p…" at bounding box center [375, 99] width 194 height 191
type textarea "# Define a function with multiple parameters, and use it. # Move to a point. If…"
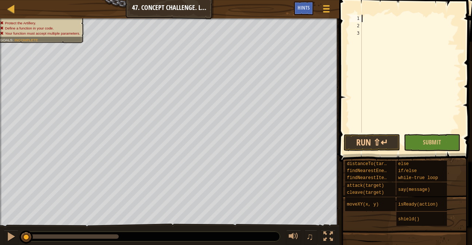
type textarea "hero.attack(enemy)"
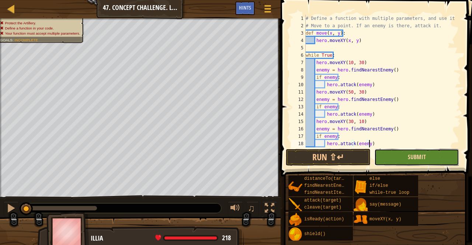
click at [417, 155] on span "Submit" at bounding box center [417, 157] width 18 height 8
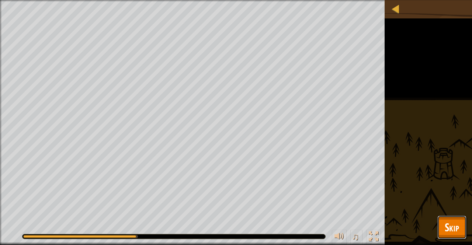
click at [451, 225] on span "Skip" at bounding box center [452, 227] width 14 height 15
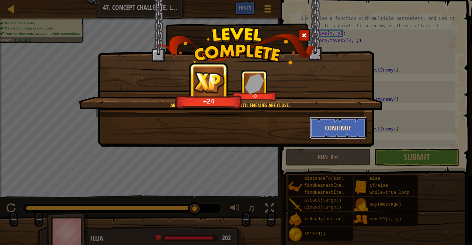
click at [337, 126] on button "Continue" at bounding box center [338, 128] width 57 height 22
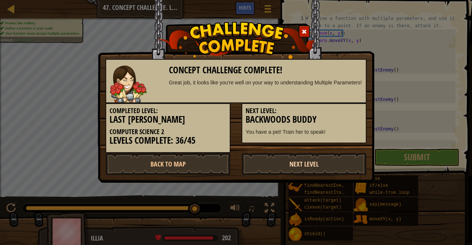
click at [298, 161] on link "Next Level" at bounding box center [303, 164] width 125 height 22
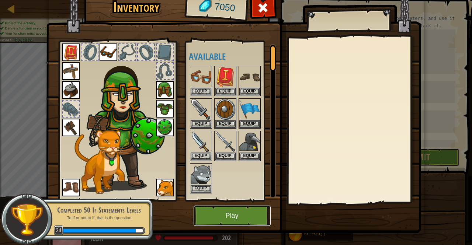
click at [244, 217] on button "Play" at bounding box center [232, 216] width 77 height 20
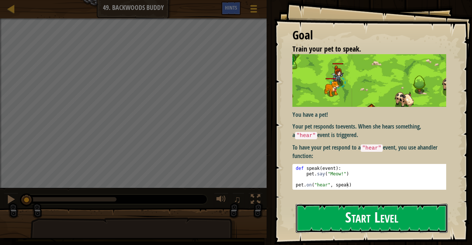
click at [324, 215] on button "Start Level" at bounding box center [372, 218] width 152 height 29
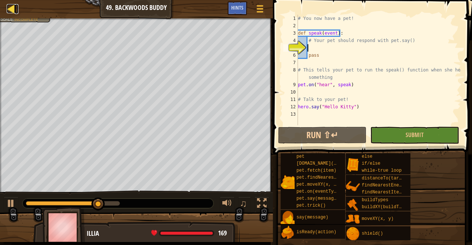
click at [11, 9] on div at bounding box center [11, 8] width 9 height 9
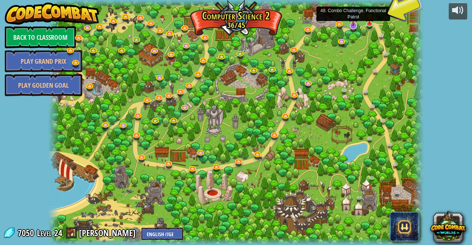
click at [355, 25] on img at bounding box center [353, 15] width 10 height 24
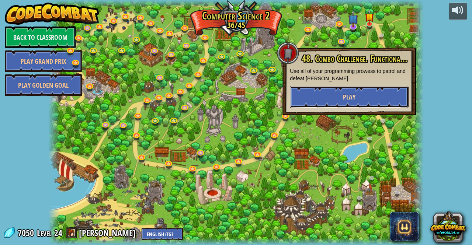
click at [324, 87] on button "Play" at bounding box center [349, 97] width 119 height 22
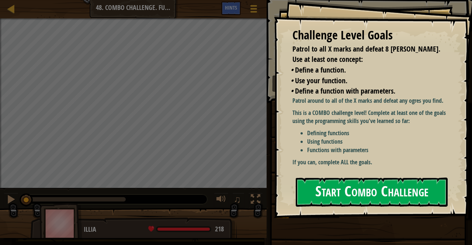
click at [325, 189] on button "Start Combo Challenge" at bounding box center [372, 192] width 152 height 29
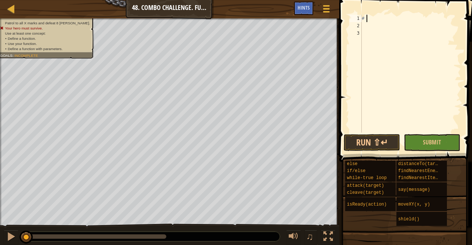
type textarea "#"
paste textarea "hero.moveXY(62, 34)"
type textarea "hero.moveXY(62, 34)"
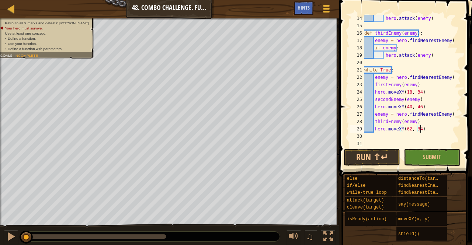
scroll to position [103, 0]
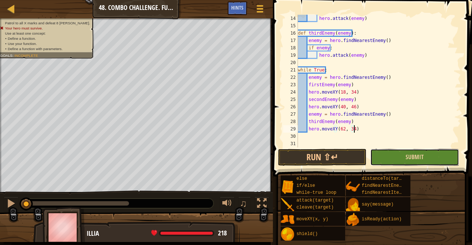
click at [389, 157] on button "Submit" at bounding box center [414, 157] width 88 height 17
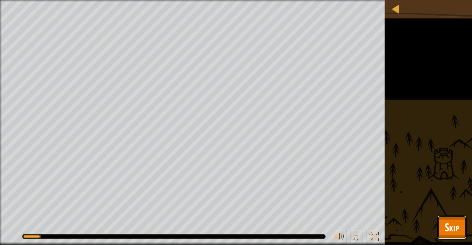
click at [449, 227] on span "Skip" at bounding box center [452, 227] width 14 height 15
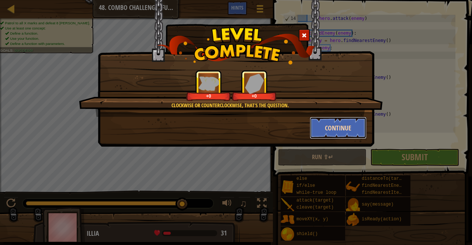
click at [332, 125] on button "Continue" at bounding box center [338, 128] width 57 height 22
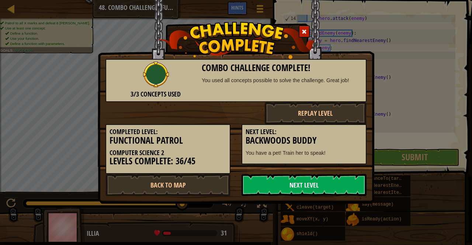
click at [274, 192] on link "Next Level" at bounding box center [303, 185] width 125 height 22
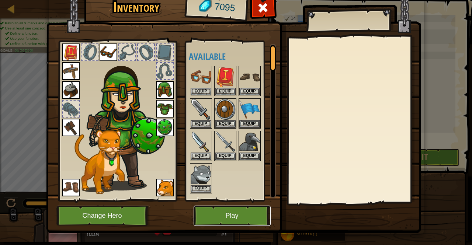
click at [209, 214] on button "Play" at bounding box center [232, 216] width 77 height 20
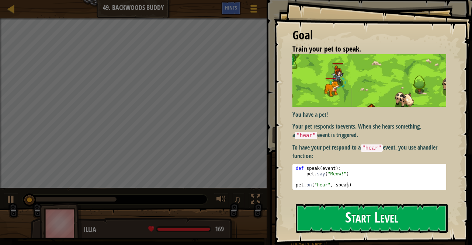
click at [322, 215] on button "Start Level" at bounding box center [372, 218] width 152 height 29
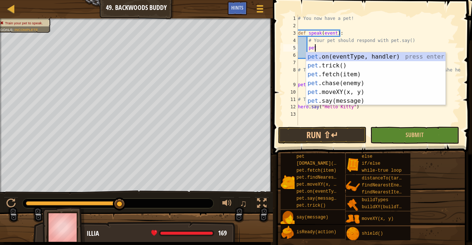
scroll to position [3, 1]
click at [321, 99] on div "pet .on(eventType, handler) press enter pet .trick() press enter pet .fetch(ite…" at bounding box center [376, 87] width 140 height 71
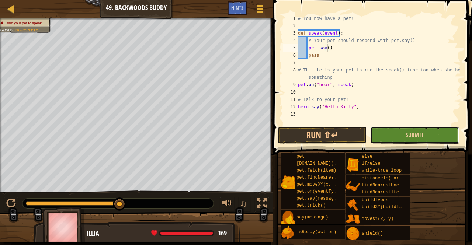
click at [393, 135] on button "Submit" at bounding box center [414, 135] width 88 height 17
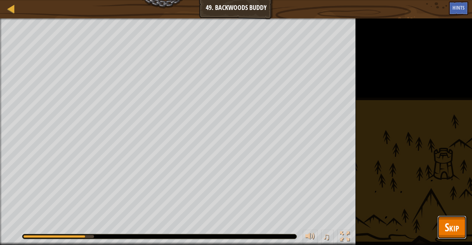
click at [447, 229] on span "Skip" at bounding box center [452, 227] width 14 height 15
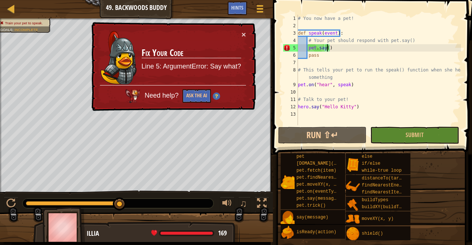
click at [328, 50] on div "# You now have a pet! def speak ( event ) : # Your pet should respond with pet.…" at bounding box center [378, 77] width 164 height 125
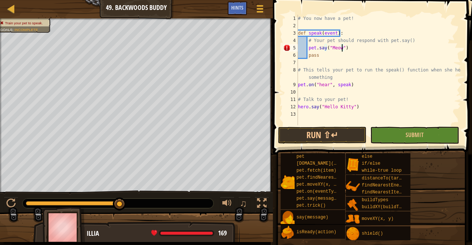
scroll to position [3, 3]
type textarea "pet.say("Meow")"
click at [403, 130] on button "Submit" at bounding box center [414, 135] width 88 height 17
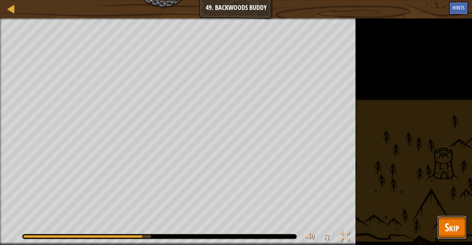
click at [445, 218] on button "Skip" at bounding box center [451, 228] width 29 height 24
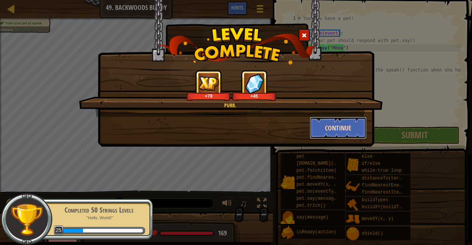
click at [359, 124] on button "Continue" at bounding box center [338, 128] width 57 height 22
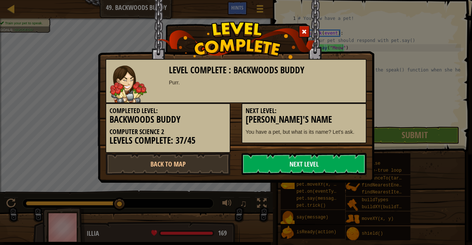
click at [310, 166] on link "Next Level" at bounding box center [303, 164] width 125 height 22
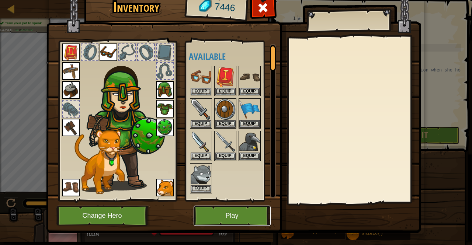
click at [259, 219] on button "Play" at bounding box center [232, 216] width 77 height 20
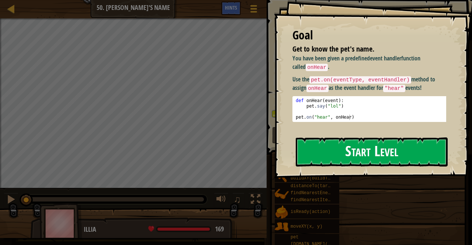
click at [347, 146] on button "Start Level" at bounding box center [372, 151] width 152 height 29
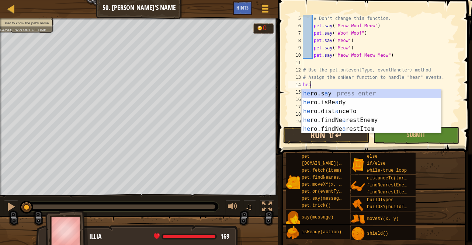
scroll to position [3, 0]
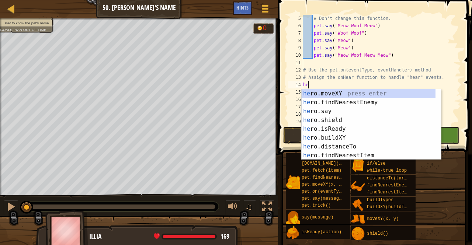
type textarea "h"
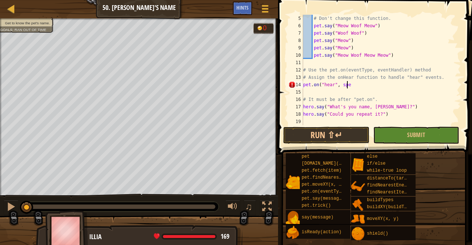
scroll to position [3, 4]
click at [395, 137] on button "Submit" at bounding box center [416, 135] width 86 height 17
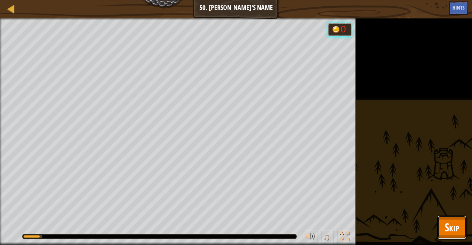
click at [438, 227] on button "Skip" at bounding box center [451, 228] width 29 height 24
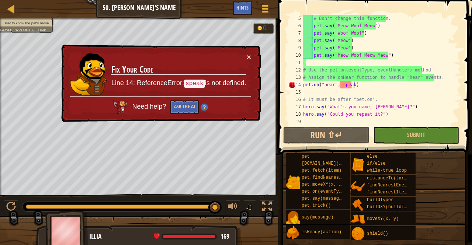
click at [352, 84] on div "# Don't change this function. pet . say ( "Meow Woof Meow" ) pet . say ( "Woof …" at bounding box center [379, 77] width 154 height 125
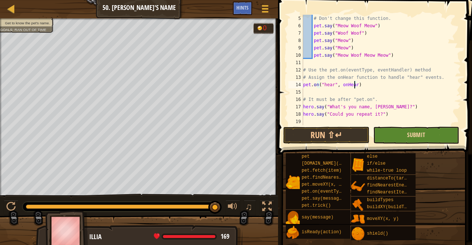
type textarea "pet.on("hear", onHear)"
click at [410, 136] on span "Submit" at bounding box center [416, 135] width 18 height 8
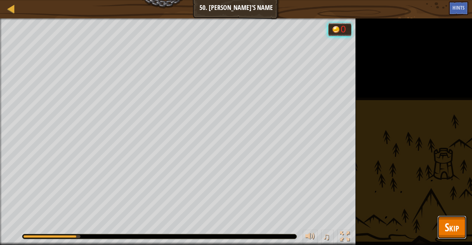
click at [442, 228] on button "Skip" at bounding box center [451, 228] width 29 height 24
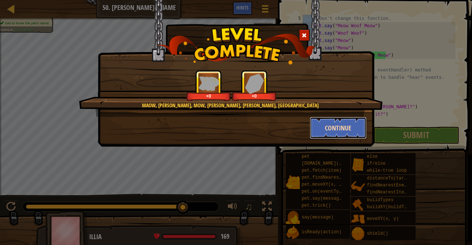
click at [336, 129] on button "Continue" at bounding box center [338, 128] width 57 height 22
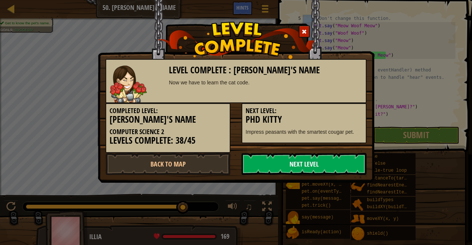
click at [312, 166] on link "Next Level" at bounding box center [303, 164] width 125 height 22
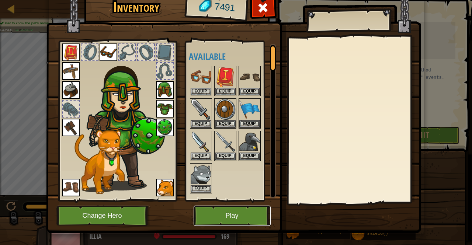
click at [210, 213] on button "Play" at bounding box center [232, 216] width 77 height 20
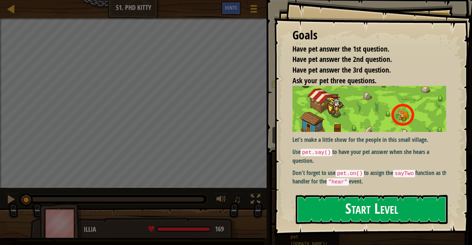
click at [393, 205] on button "Start Level" at bounding box center [372, 209] width 152 height 29
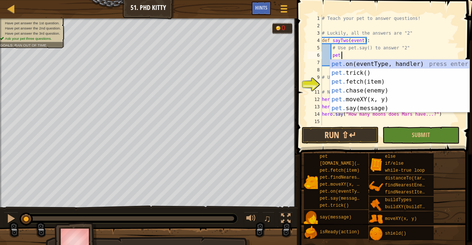
scroll to position [3, 2]
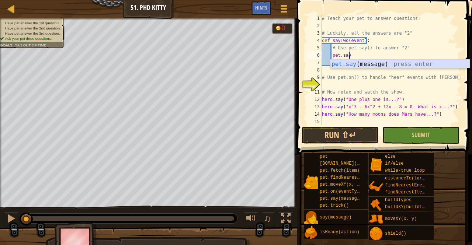
click at [375, 62] on div "pet.say (message) press enter" at bounding box center [400, 73] width 140 height 27
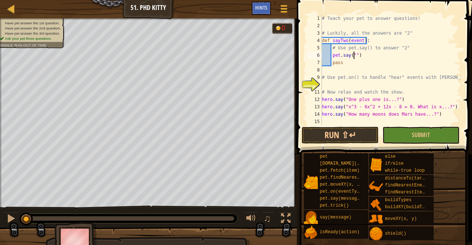
type textarea "pet.say("2")"
click at [376, 86] on div "# Teach your pet to answer questions! # Luckily, all the answers are "2" def sa…" at bounding box center [390, 77] width 140 height 125
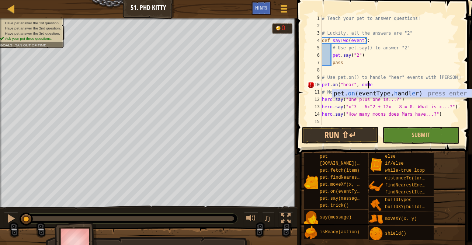
scroll to position [3, 4]
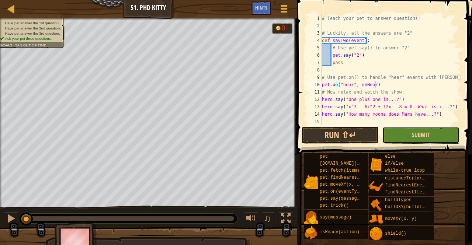
click at [407, 138] on button "Submit" at bounding box center [420, 135] width 77 height 17
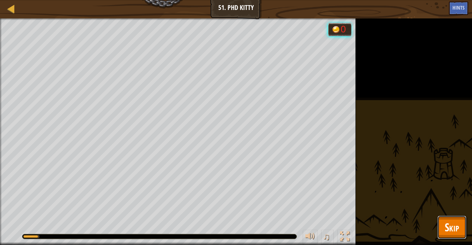
click at [452, 224] on span "Skip" at bounding box center [452, 227] width 14 height 15
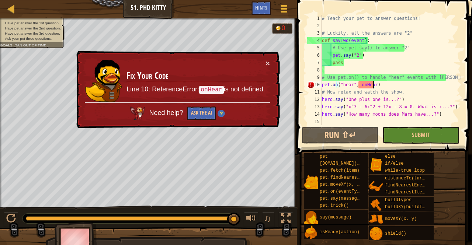
click at [372, 84] on div "# Teach your pet to answer questions! # Luckily, all the answers are "2" def sa…" at bounding box center [390, 77] width 140 height 125
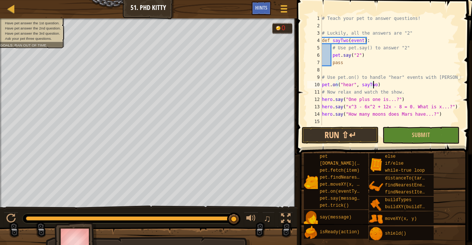
scroll to position [3, 4]
type textarea "pet.on("hear", sayTwo)"
click at [399, 134] on button "Submit" at bounding box center [420, 135] width 77 height 17
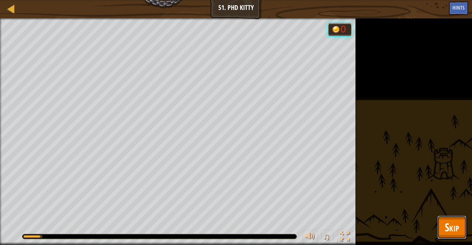
click at [440, 224] on button "Skip" at bounding box center [451, 228] width 29 height 24
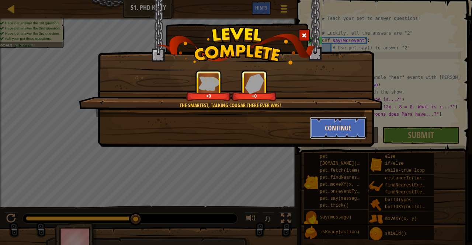
click at [333, 126] on button "Continue" at bounding box center [338, 128] width 57 height 22
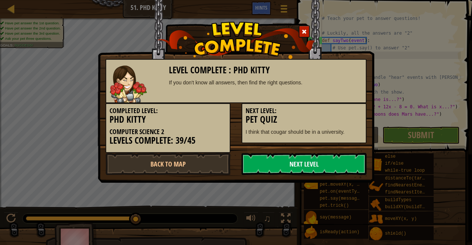
click at [291, 166] on link "Next Level" at bounding box center [303, 164] width 125 height 22
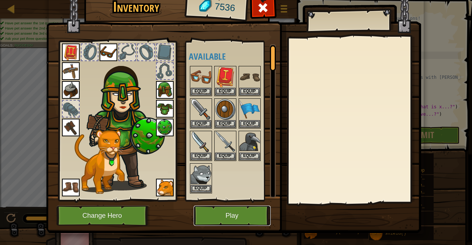
click at [238, 209] on button "Play" at bounding box center [232, 216] width 77 height 20
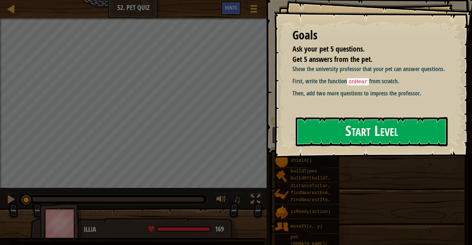
click at [362, 122] on button "Start Level" at bounding box center [372, 131] width 152 height 29
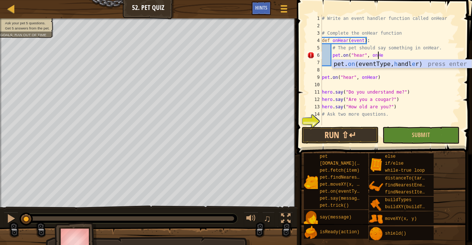
scroll to position [3, 4]
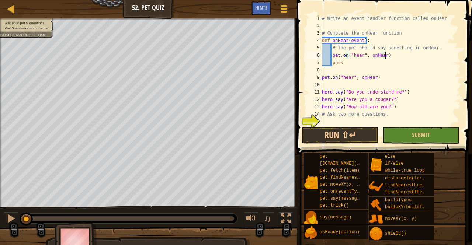
click at [390, 56] on div "# Write an event handler function called onHear # Complete the onHear function …" at bounding box center [387, 77] width 135 height 125
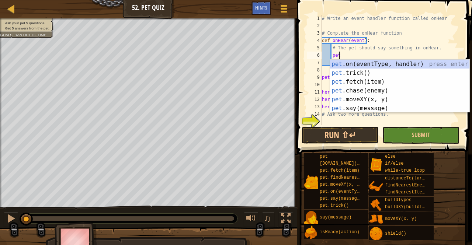
scroll to position [3, 1]
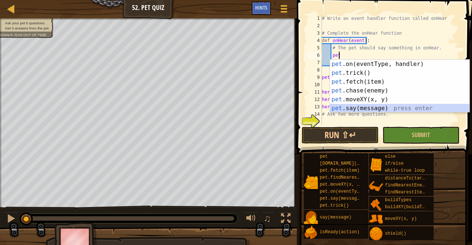
click at [355, 110] on div "pet .on(eventType, handler) press enter pet .trick() press enter pet .fetch(ite…" at bounding box center [400, 95] width 140 height 71
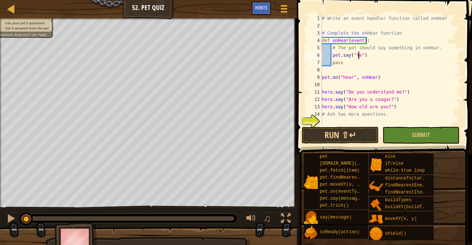
scroll to position [3, 3]
type textarea "pet.say("Yes")"
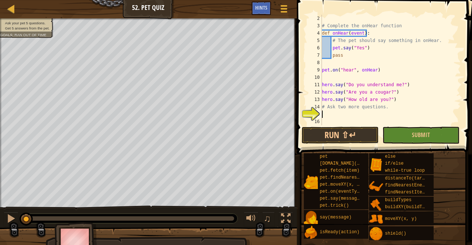
click at [342, 116] on div "# Complete the onHear function def onHear ( event ) : # The pet should say some…" at bounding box center [387, 77] width 135 height 125
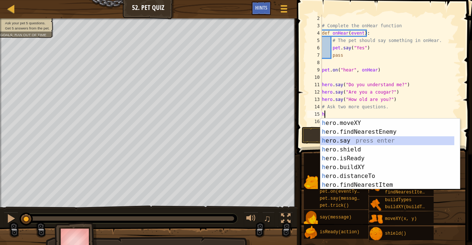
click at [357, 143] on div "h ero.moveXY press enter h ero.findNearestEnemy press enter h ero.say press ent…" at bounding box center [387, 163] width 134 height 88
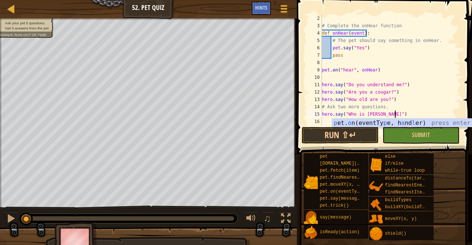
scroll to position [3, 6]
type textarea "hero.say("Who is Sabreen Popal?")"
click at [407, 116] on div "# Complete the onHear function def onHear ( event ) : # The pet should say some…" at bounding box center [387, 77] width 135 height 125
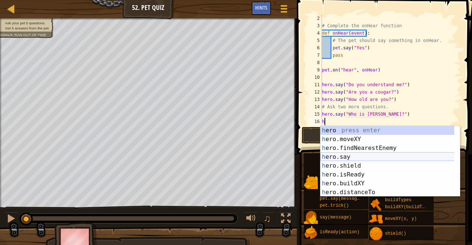
click at [361, 156] on div "h ero press enter h ero.moveXY press enter h ero.findNearestEnemy press enter h…" at bounding box center [390, 170] width 140 height 88
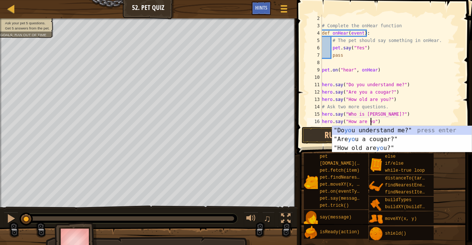
scroll to position [3, 4]
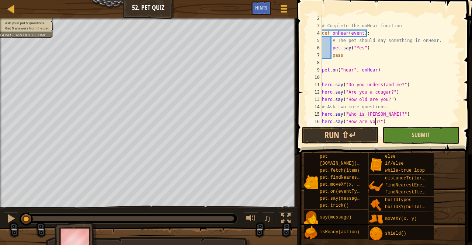
type textarea "hero.say("How are you?")"
click at [405, 132] on button "Submit" at bounding box center [420, 135] width 77 height 17
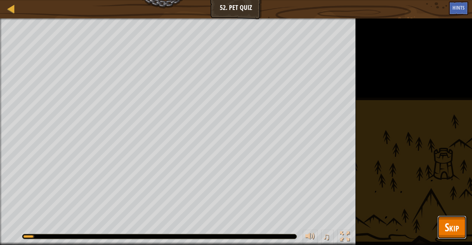
click at [447, 226] on span "Skip" at bounding box center [452, 227] width 14 height 15
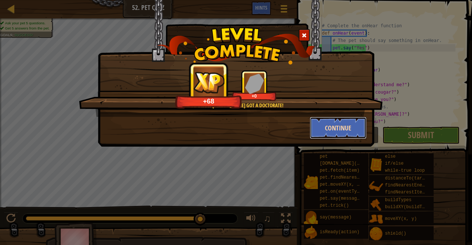
click at [349, 127] on button "Continue" at bounding box center [338, 128] width 57 height 22
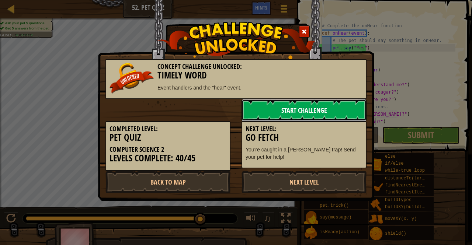
click at [331, 116] on link "Start Challenge" at bounding box center [303, 110] width 125 height 22
